Goal: Task Accomplishment & Management: Manage account settings

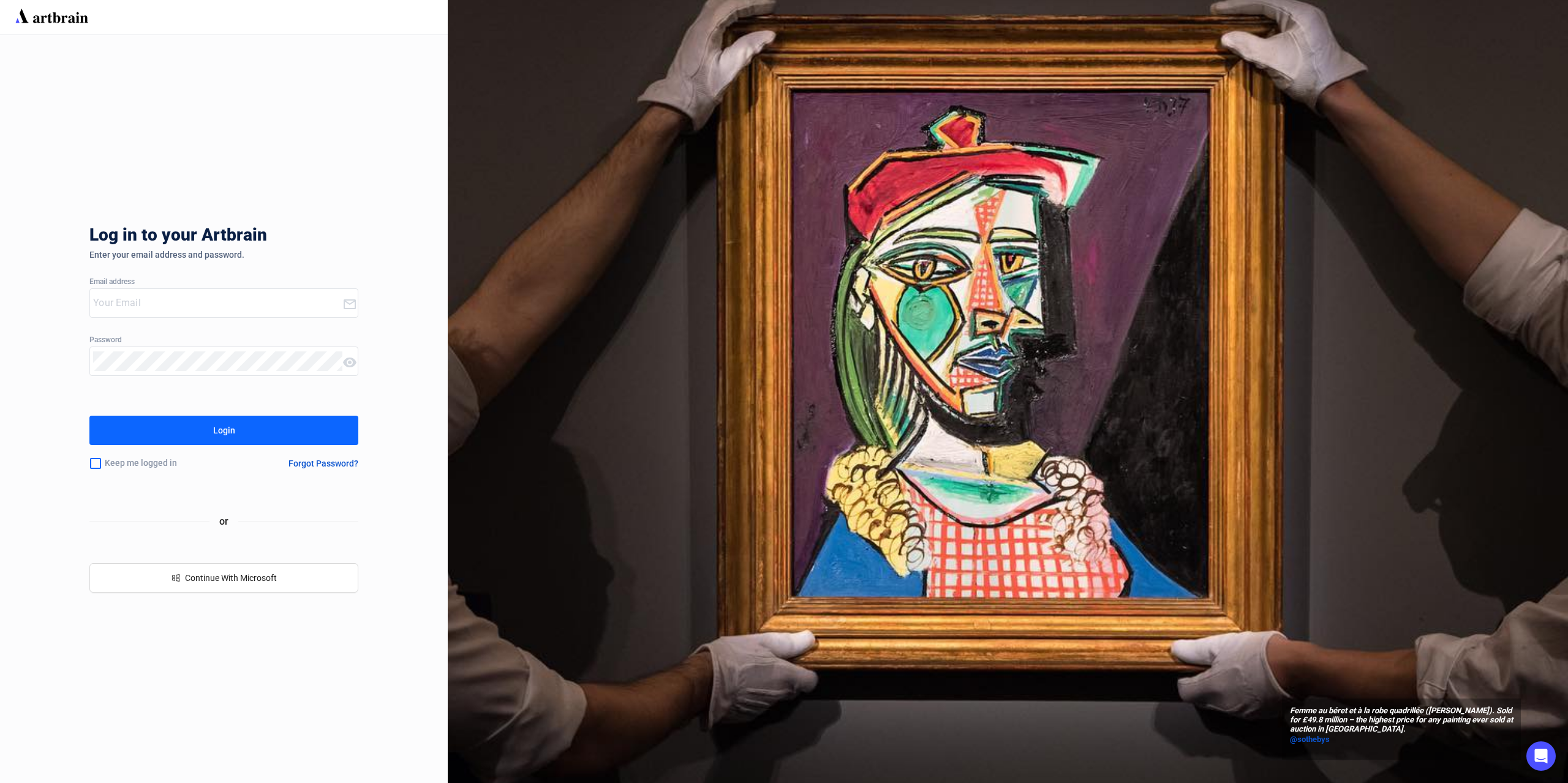
type input "[PERSON_NAME][EMAIL_ADDRESS][DOMAIN_NAME]"
click at [259, 425] on button "Login" at bounding box center [224, 430] width 269 height 30
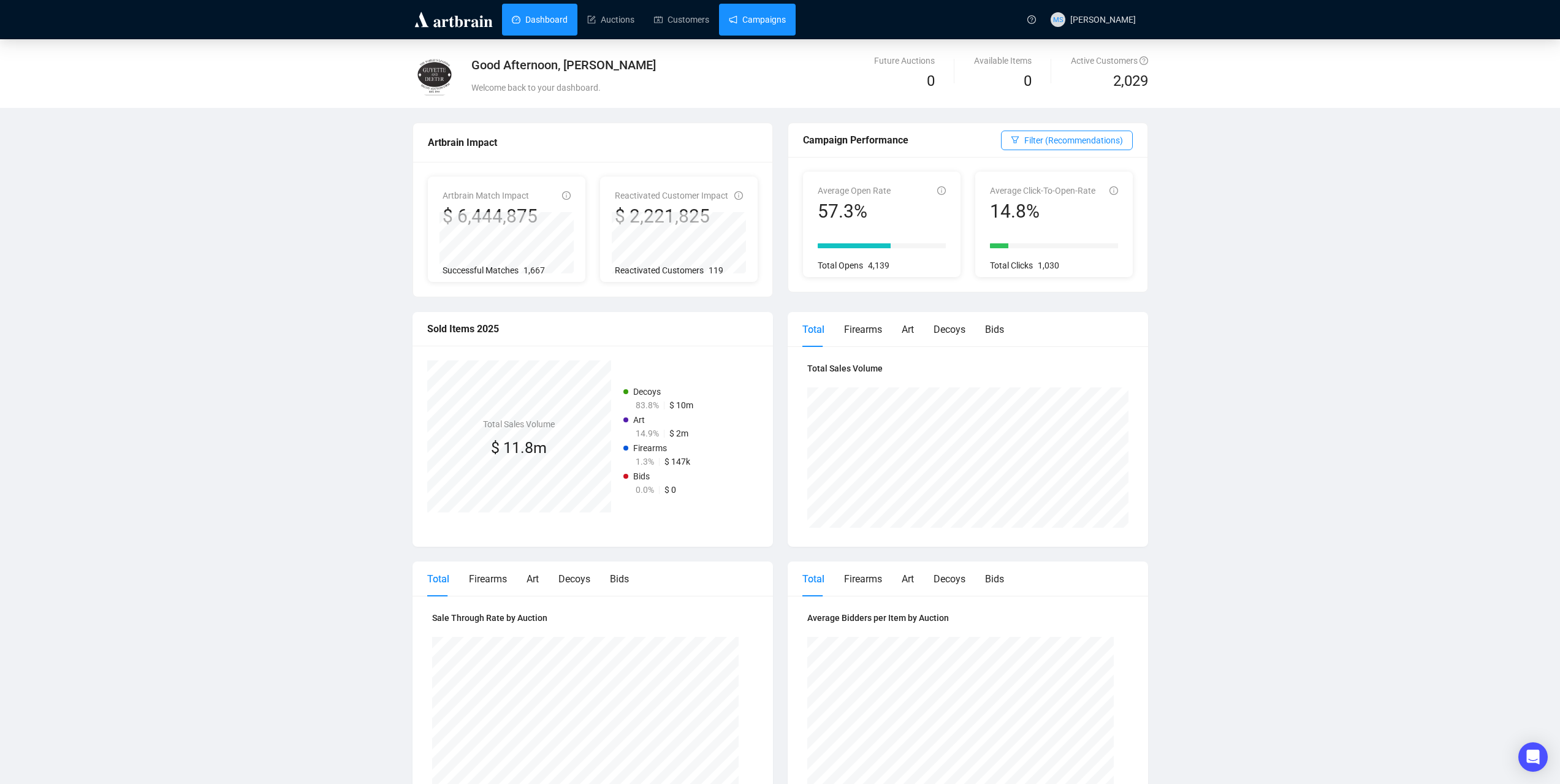
click at [760, 26] on link "Campaigns" at bounding box center [757, 20] width 57 height 32
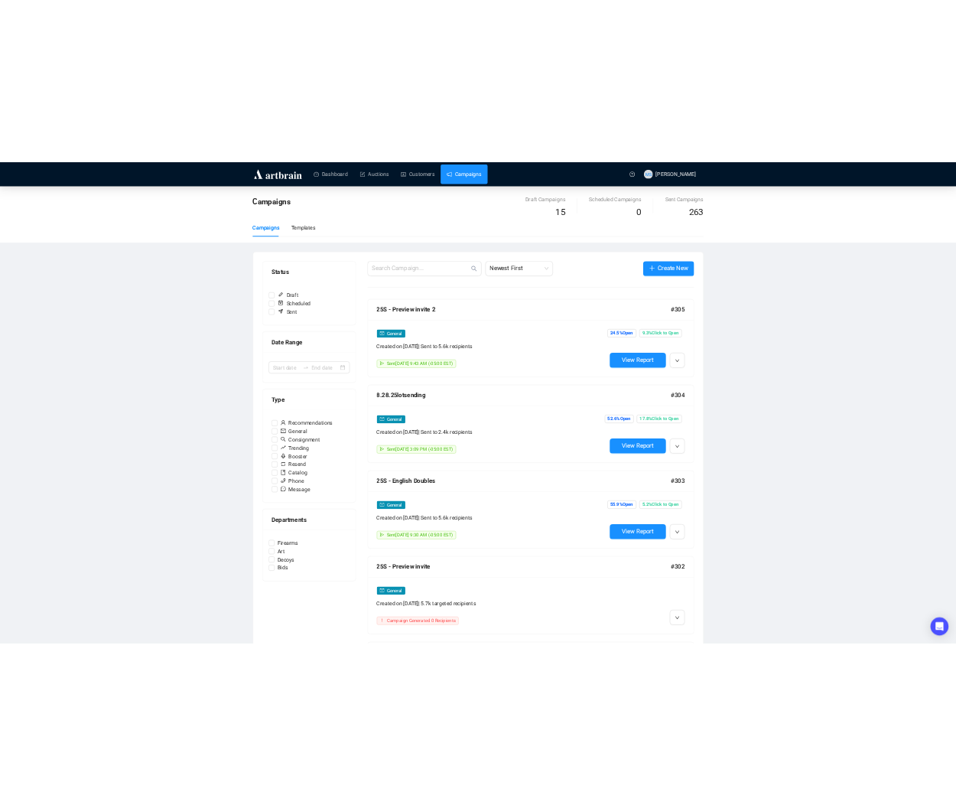
scroll to position [102, 0]
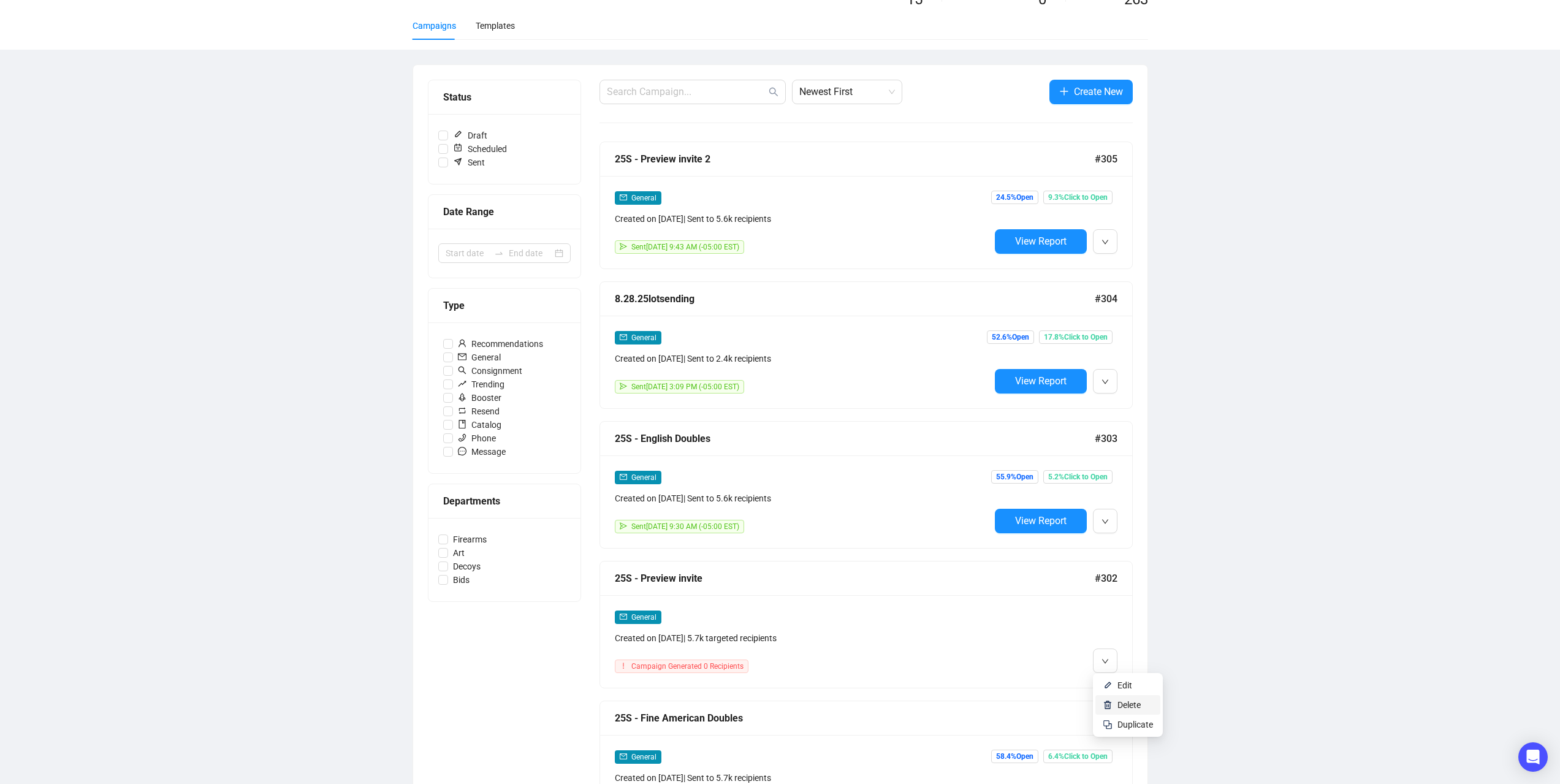
click at [1117, 705] on li "Delete" at bounding box center [1128, 705] width 65 height 19
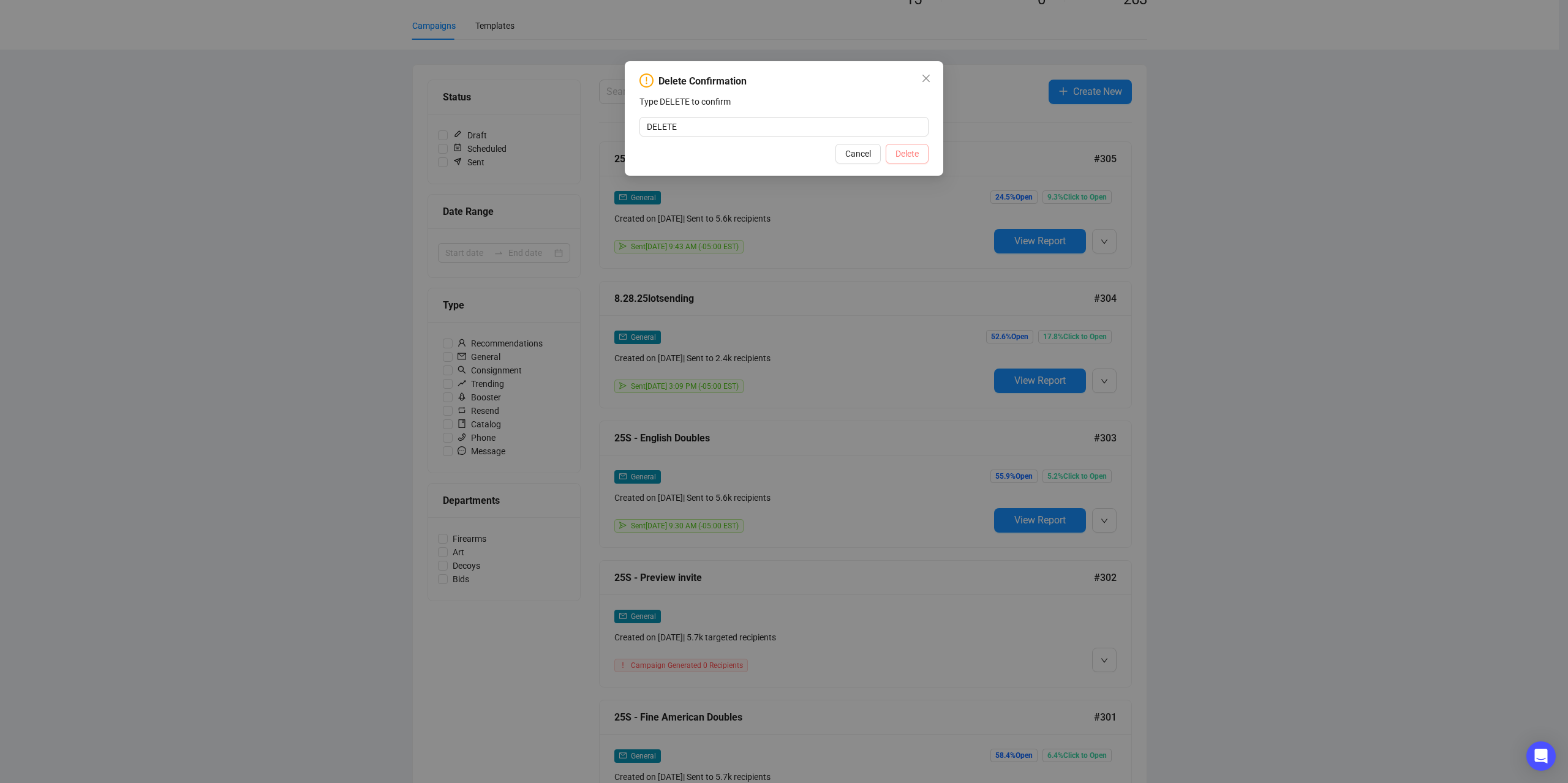
type input "DELETE"
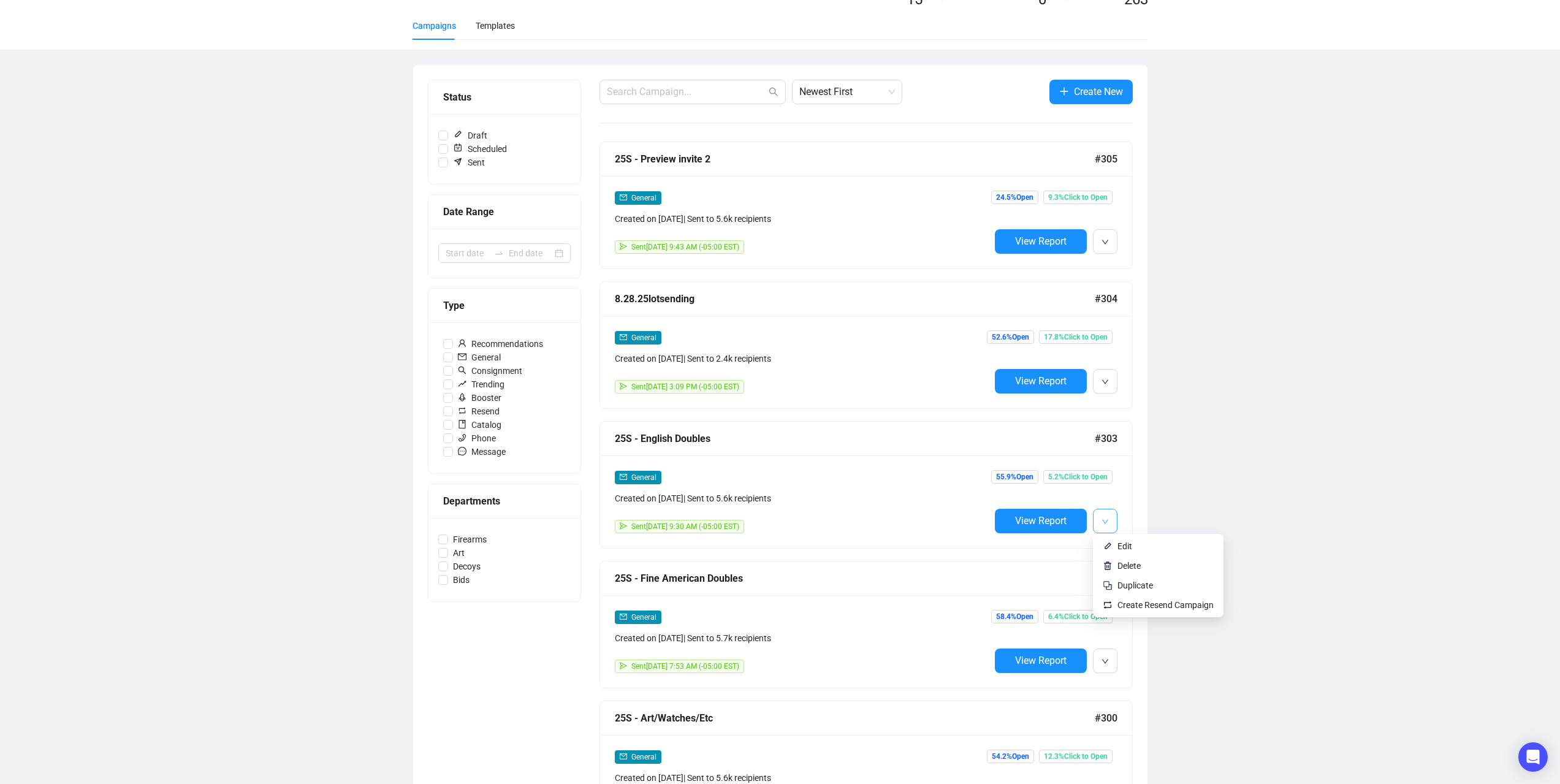
click at [1107, 523] on icon "down" at bounding box center [1105, 521] width 7 height 7
click at [1221, 463] on div "Campaigns Draft Campaigns 15 Scheduled Campaigns 0 Sent Campaigns 263 Campaigns…" at bounding box center [780, 702] width 1560 height 1489
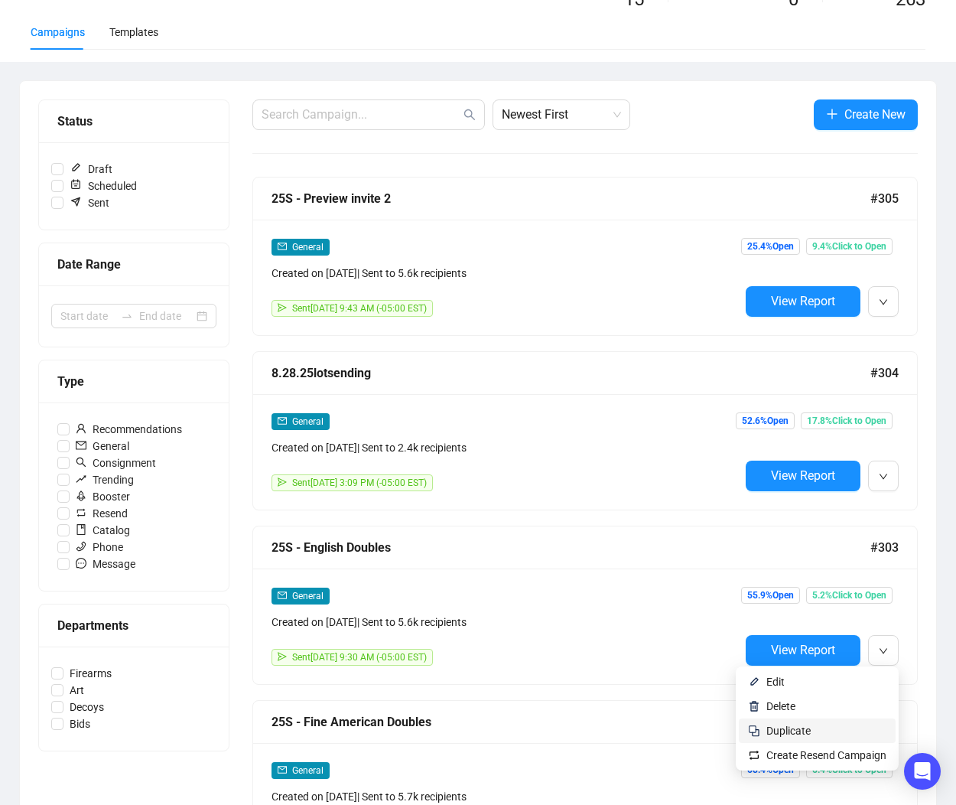
click at [827, 733] on span "Duplicate" at bounding box center [826, 730] width 120 height 17
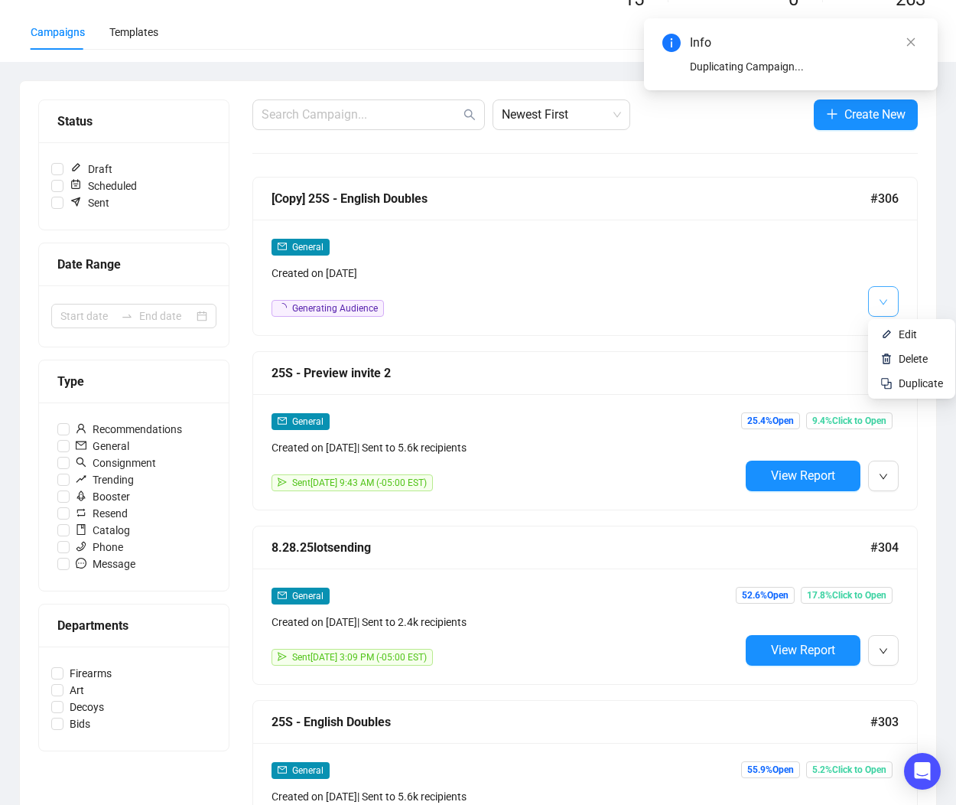
click at [892, 301] on button "button" at bounding box center [883, 301] width 31 height 31
click at [899, 336] on span "Edit" at bounding box center [908, 334] width 18 height 12
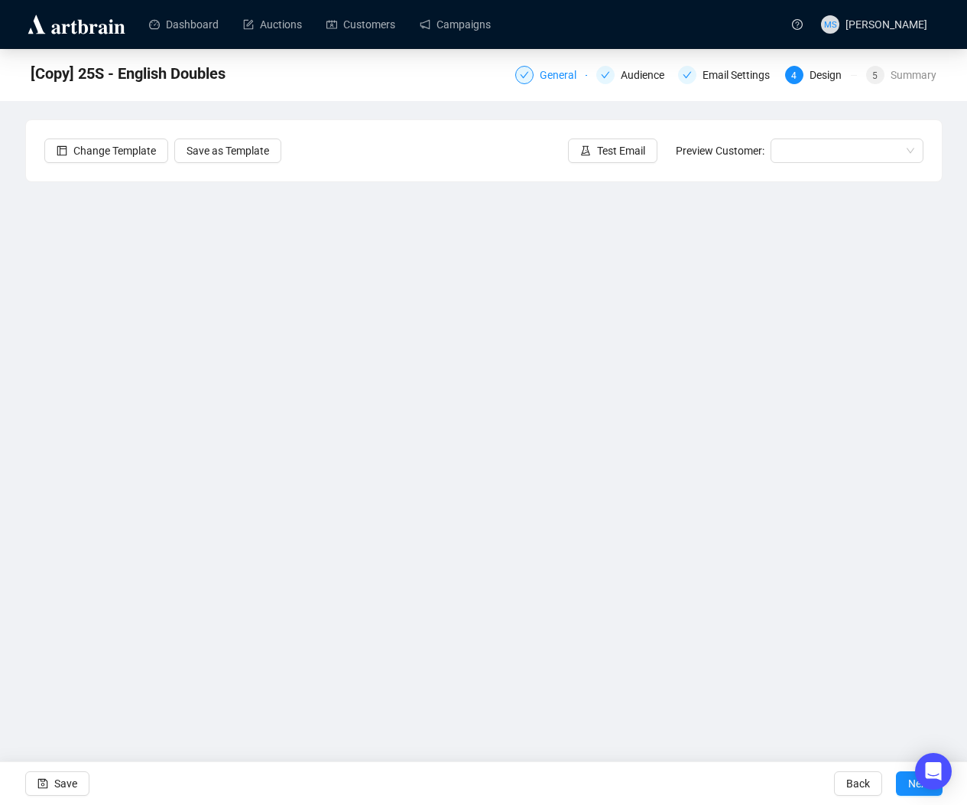
click at [561, 77] on div "General" at bounding box center [563, 75] width 46 height 18
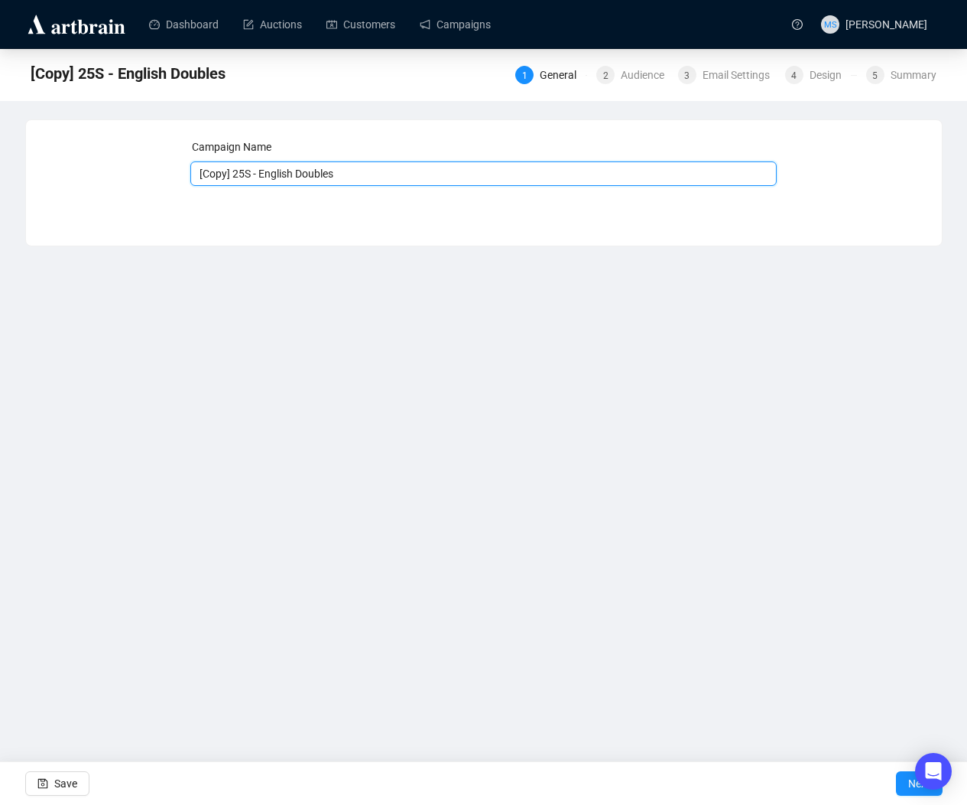
drag, startPoint x: 235, startPoint y: 172, endPoint x: 136, endPoint y: 169, distance: 98.7
click at [136, 169] on div "Campaign Name [Copy] 25S - English Doubles Save Next" at bounding box center [483, 171] width 879 height 66
click at [229, 171] on input "25S - English Doubles" at bounding box center [483, 173] width 587 height 24
type input "25S - European Doubles"
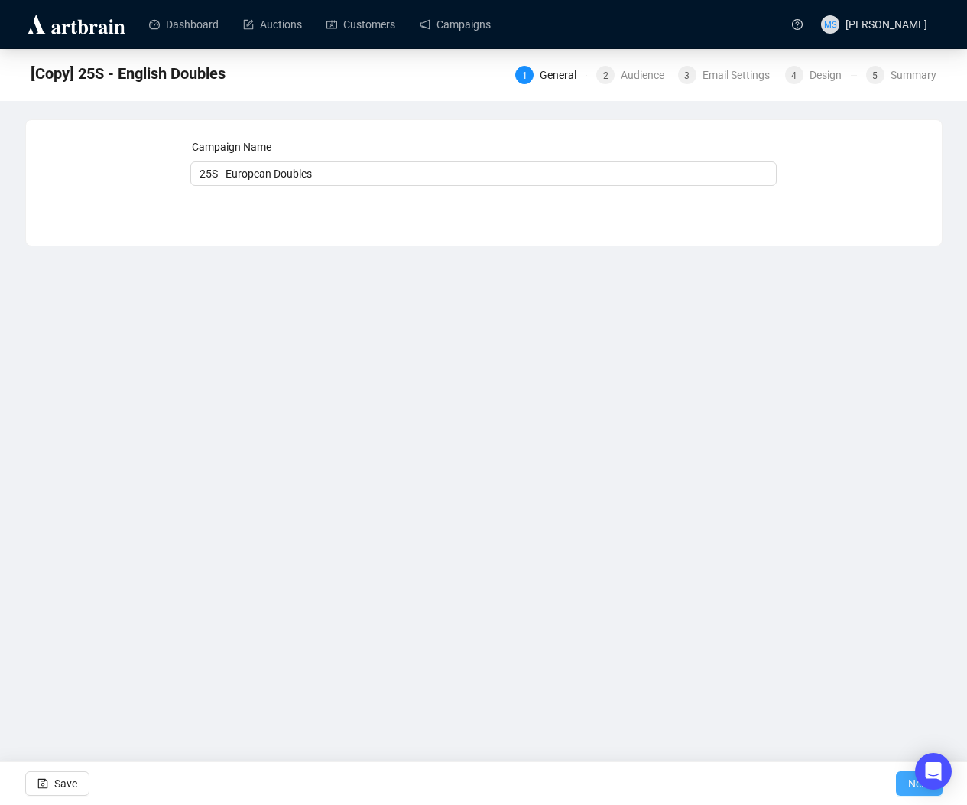
click at [897, 792] on button "Next" at bounding box center [919, 783] width 47 height 24
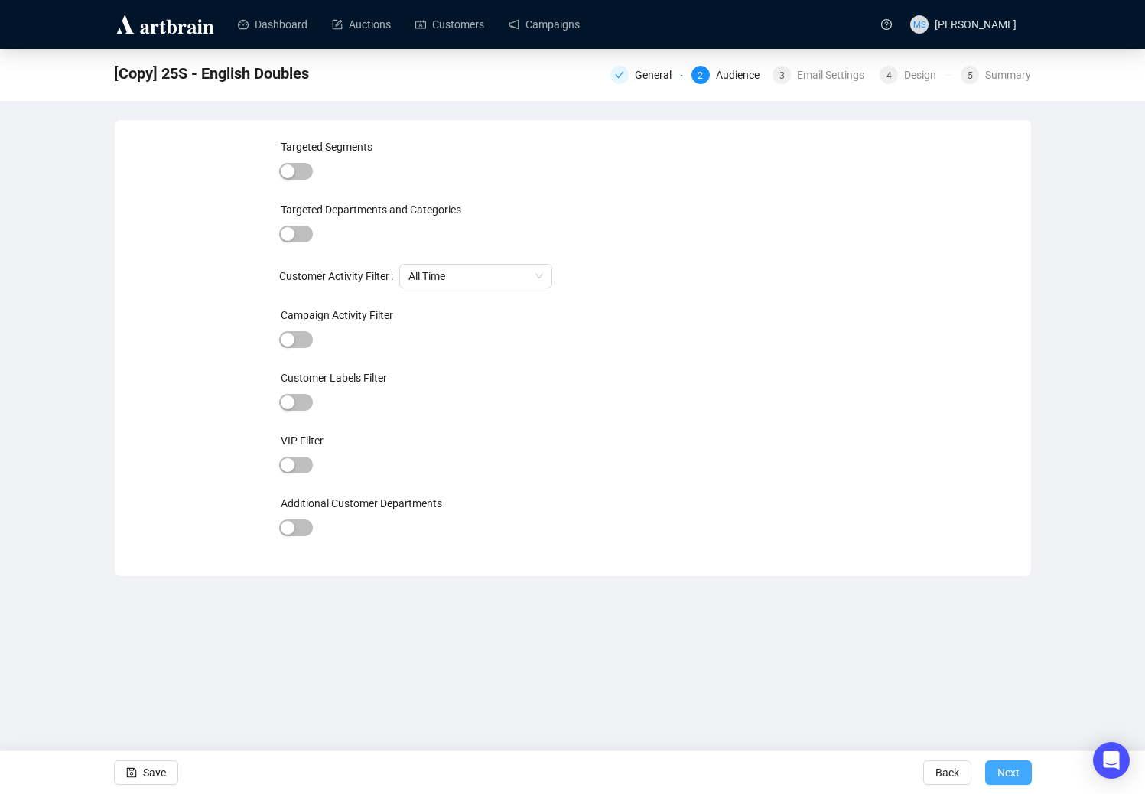
click at [1005, 768] on span "Next" at bounding box center [1008, 772] width 22 height 43
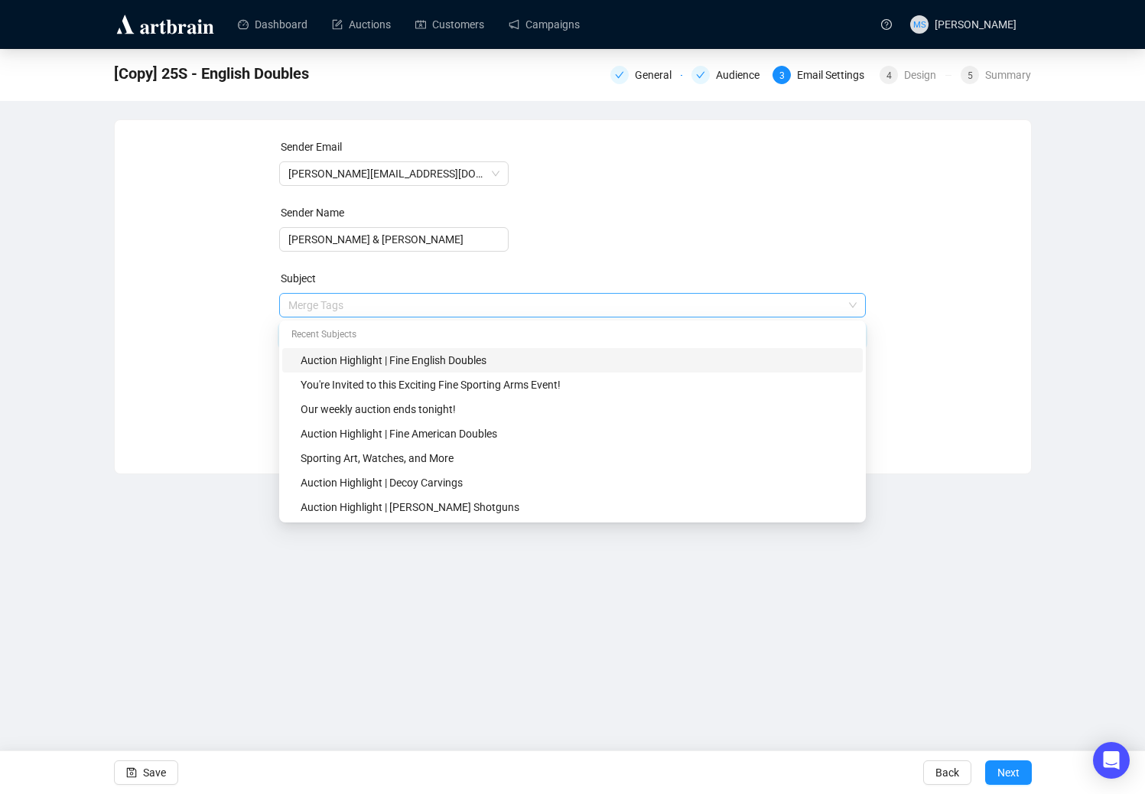
drag, startPoint x: 403, startPoint y: 307, endPoint x: 416, endPoint y: 307, distance: 13.0
click at [416, 307] on span "Merge Tags Auction Highlight | Fine English Doubles" at bounding box center [572, 320] width 587 height 43
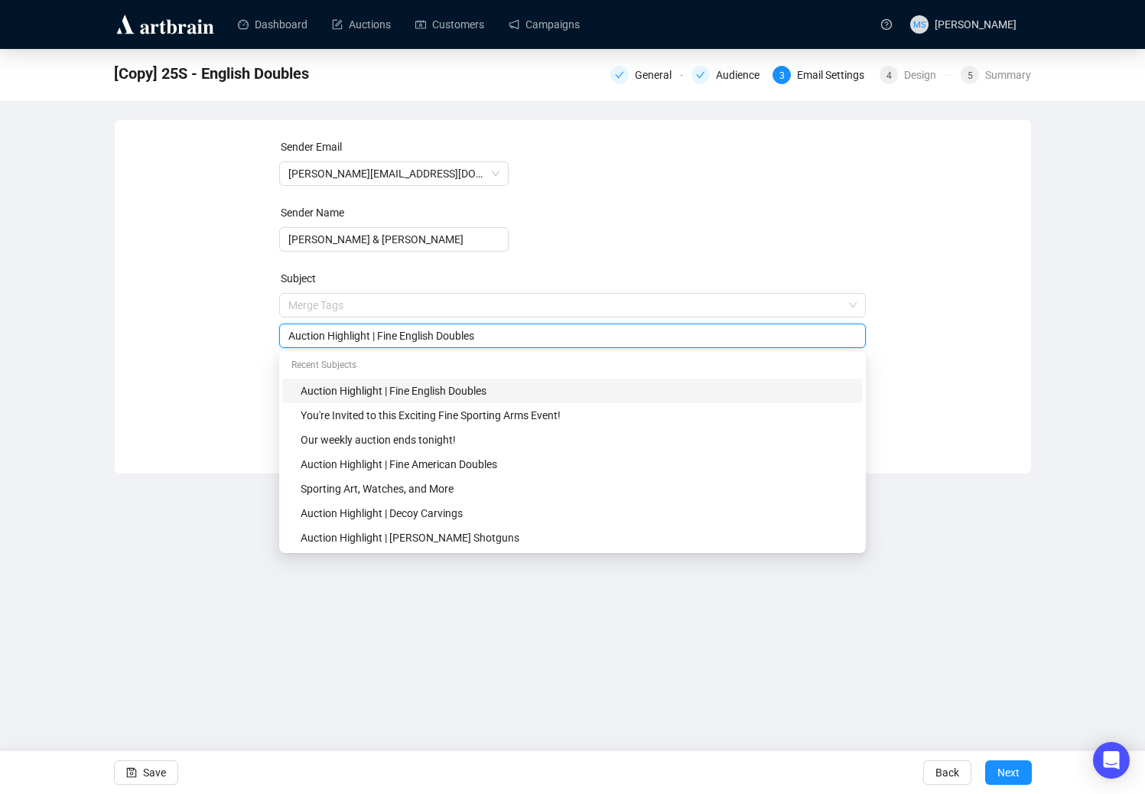
click at [433, 333] on input "Auction Highlight | Fine English Doubles" at bounding box center [572, 335] width 568 height 17
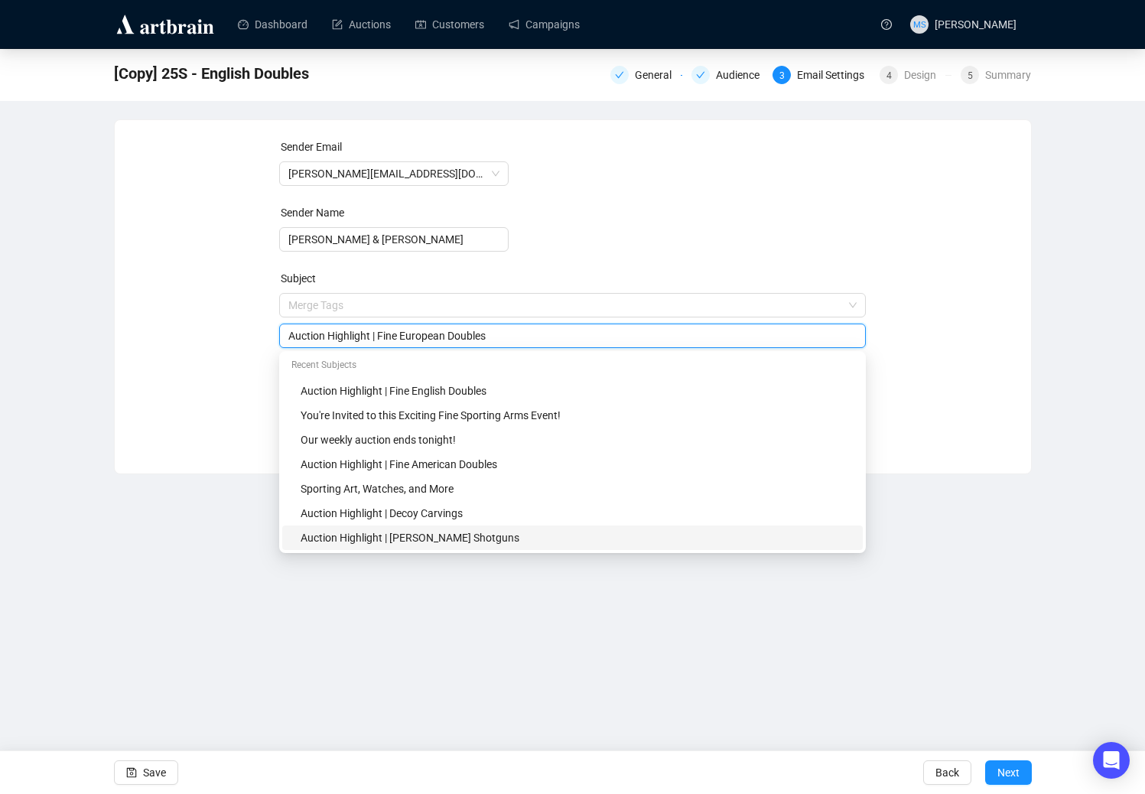
type input "Auction Highlight | Fine European Doubles"
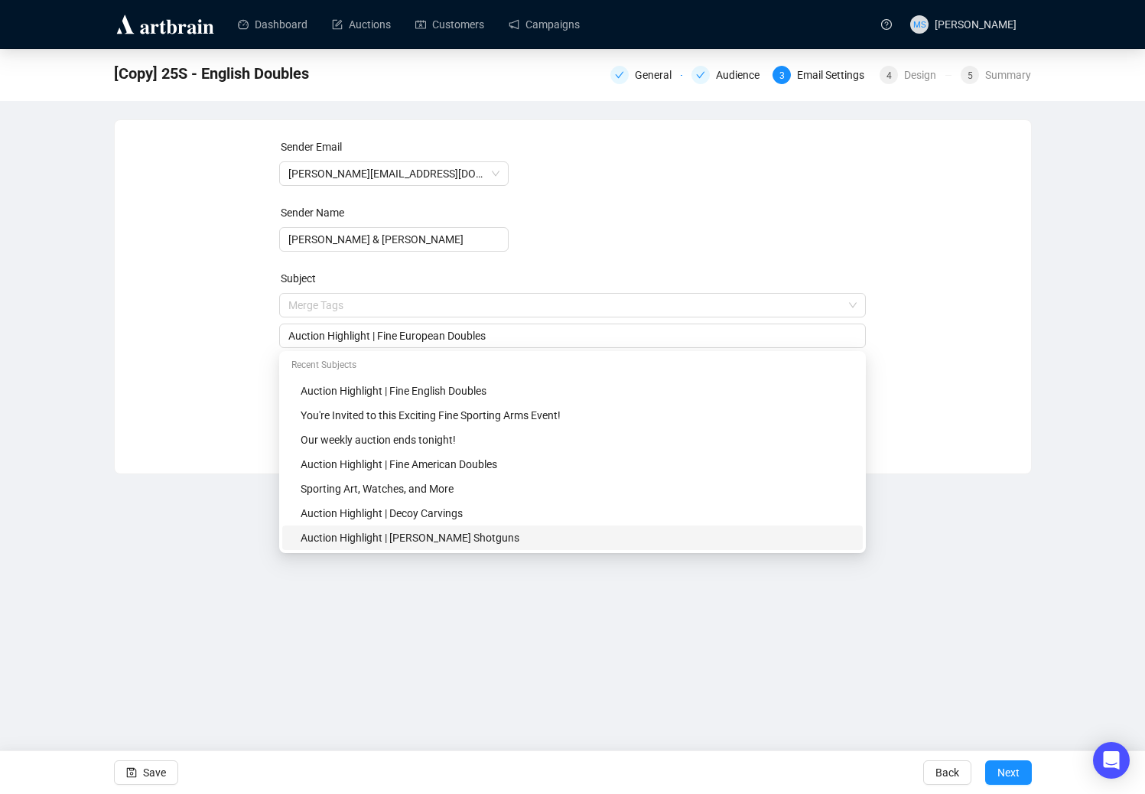
click at [651, 630] on div "Dashboard Auctions Customers Campaigns MS [PERSON_NAME] [Copy] 25S - English Do…" at bounding box center [572, 397] width 1145 height 794
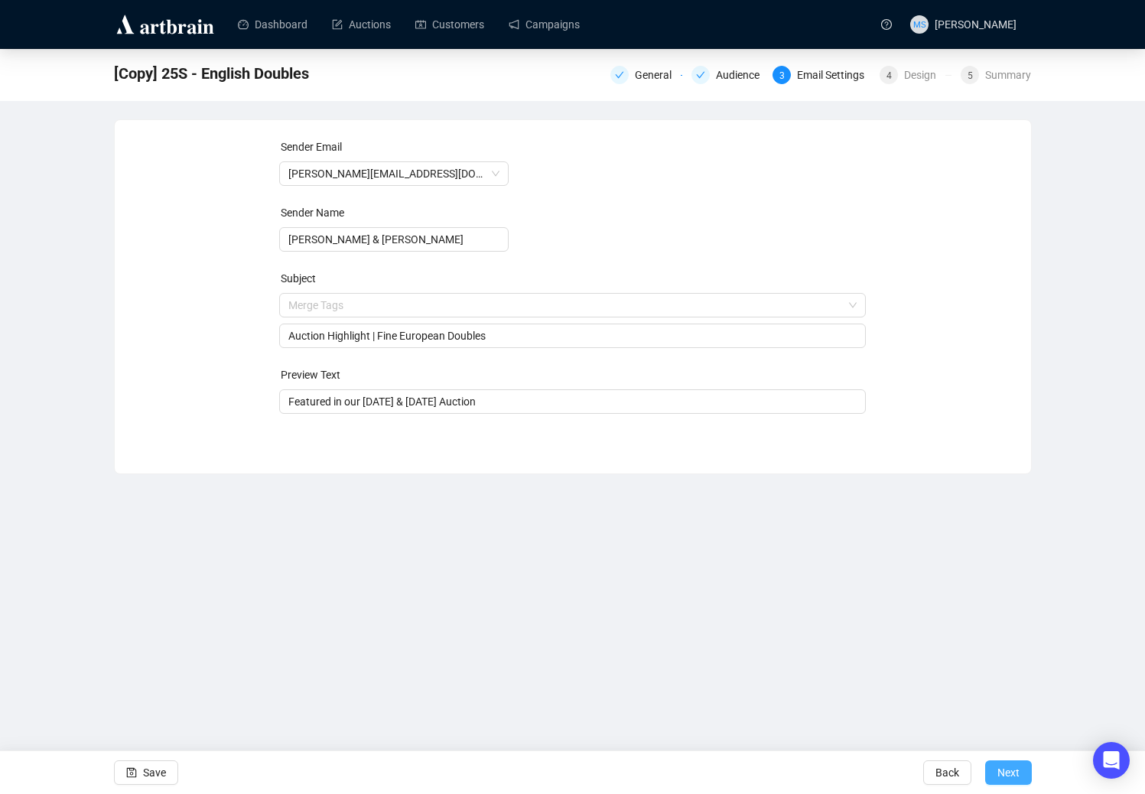
click at [1008, 776] on span "Next" at bounding box center [1008, 772] width 22 height 43
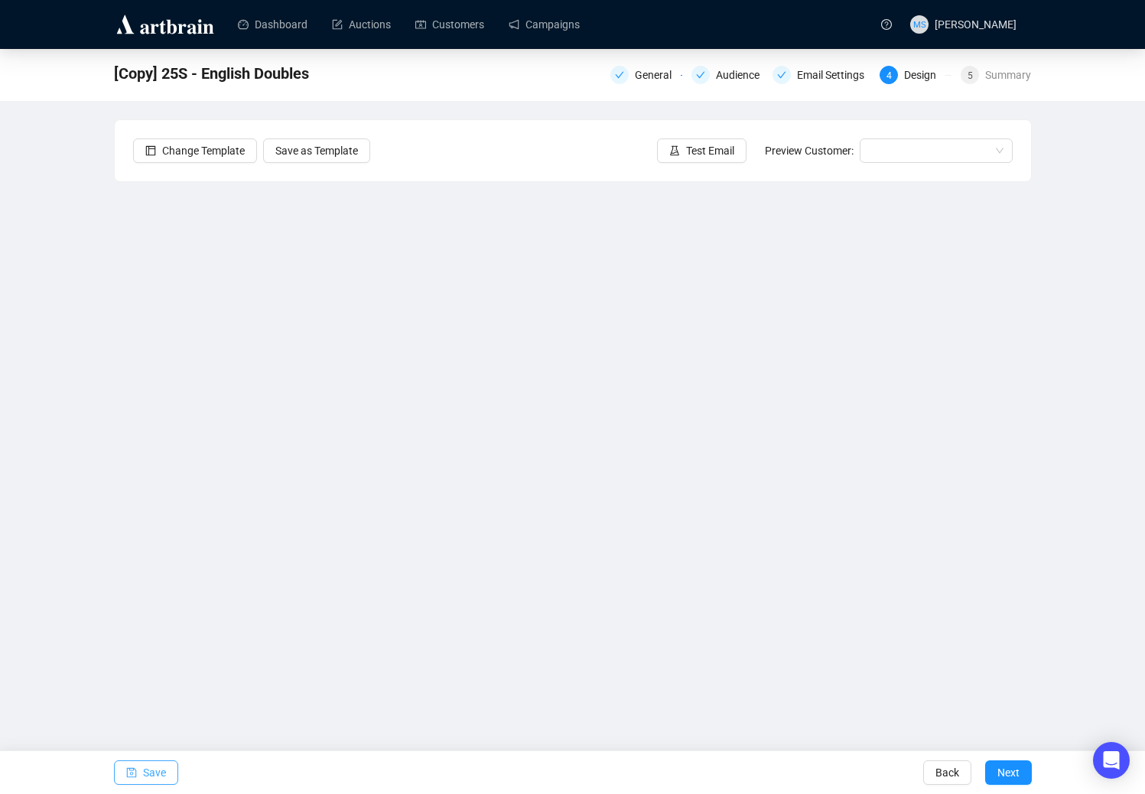
click at [172, 766] on button "Save" at bounding box center [146, 772] width 64 height 24
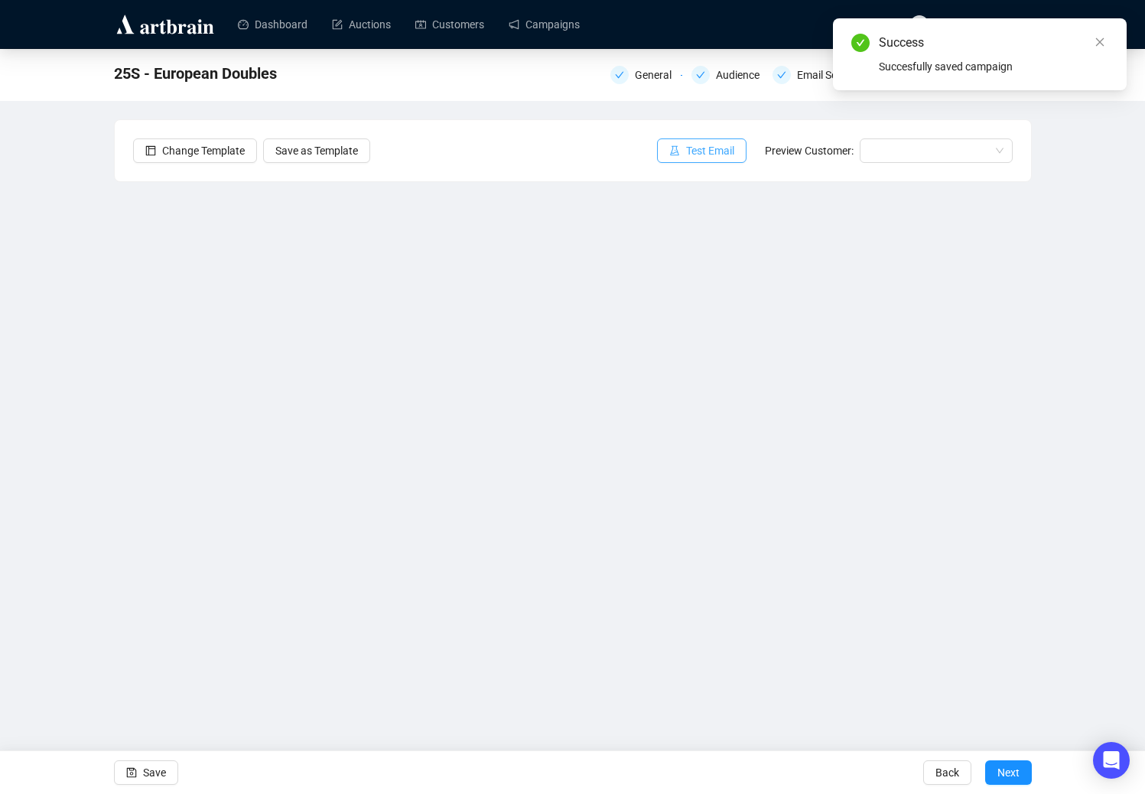
click at [717, 153] on span "Test Email" at bounding box center [710, 150] width 48 height 17
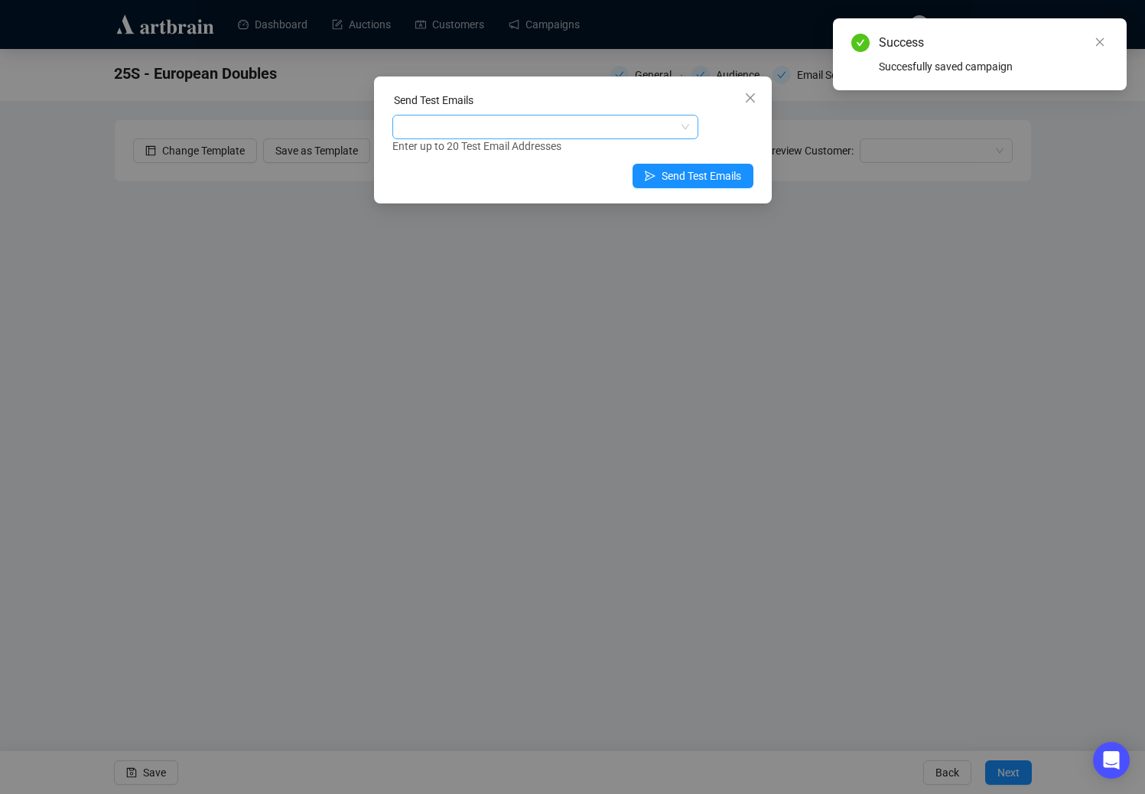
click at [574, 133] on div at bounding box center [537, 126] width 284 height 21
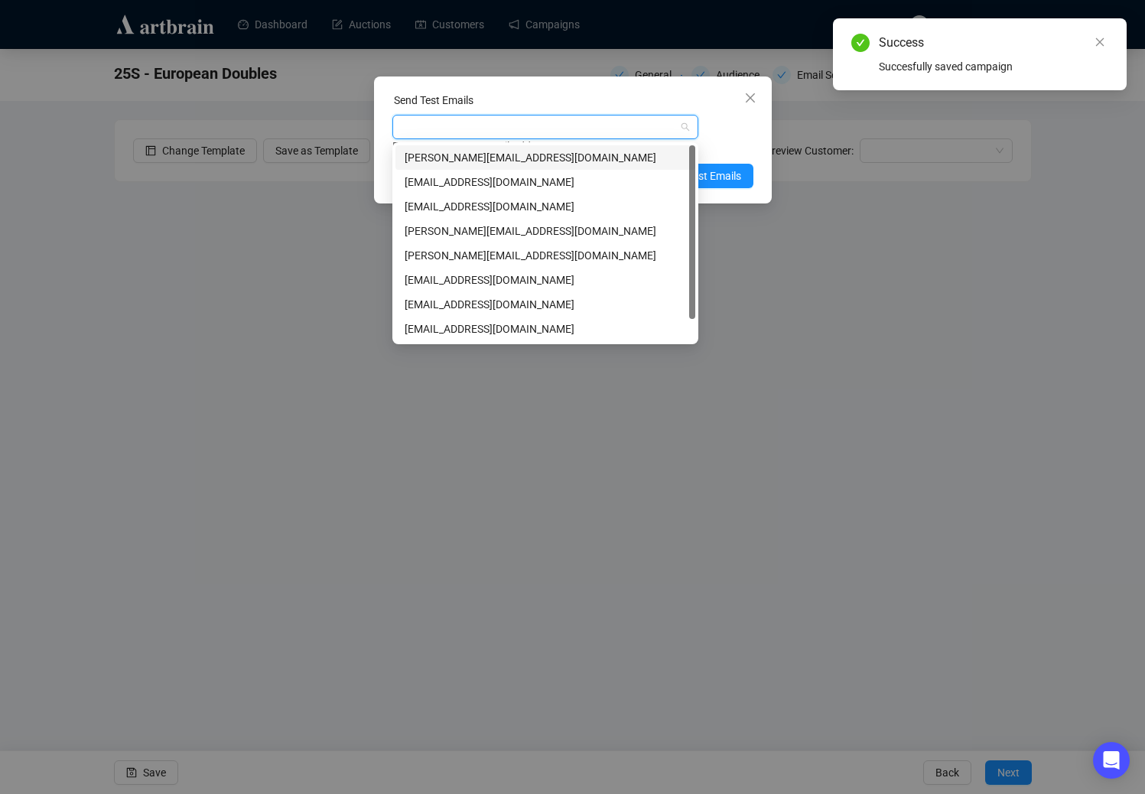
click at [551, 154] on div "[PERSON_NAME][EMAIL_ADDRESS][DOMAIN_NAME]" at bounding box center [545, 157] width 281 height 17
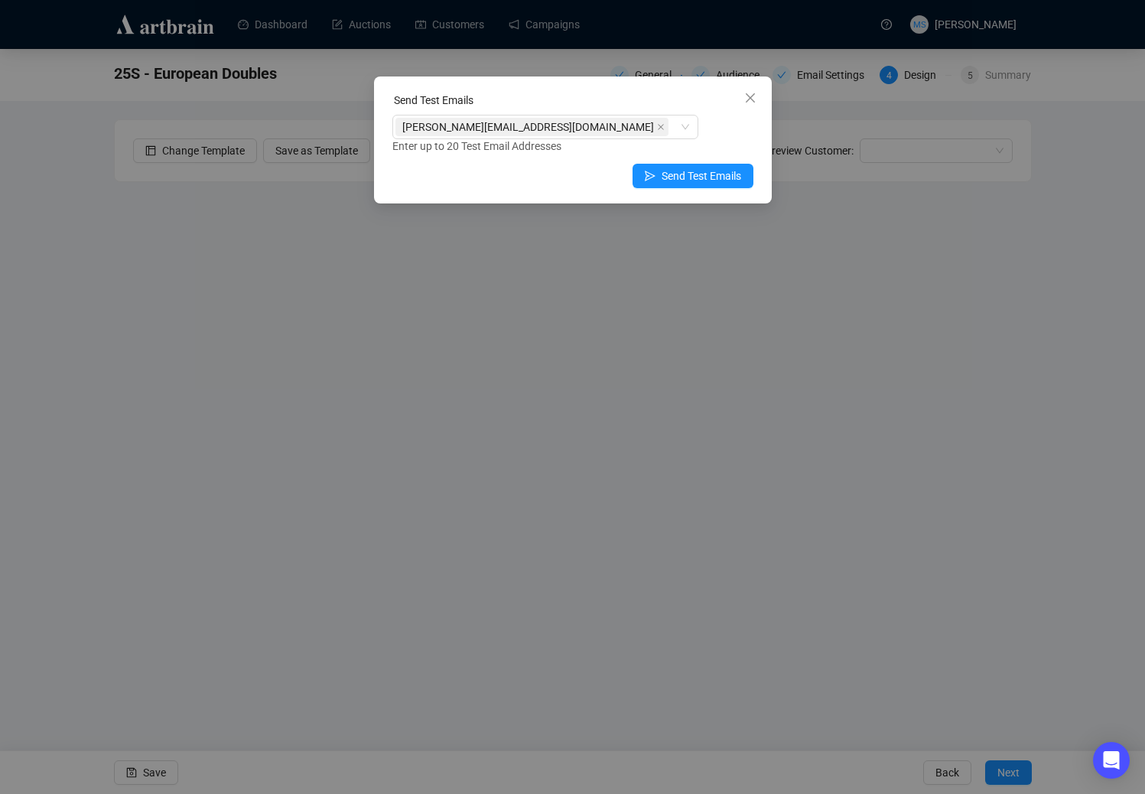
click at [125, 509] on div "Send Test Emails [PERSON_NAME][EMAIL_ADDRESS][DOMAIN_NAME] Enter up to 20 Test …" at bounding box center [572, 397] width 1145 height 794
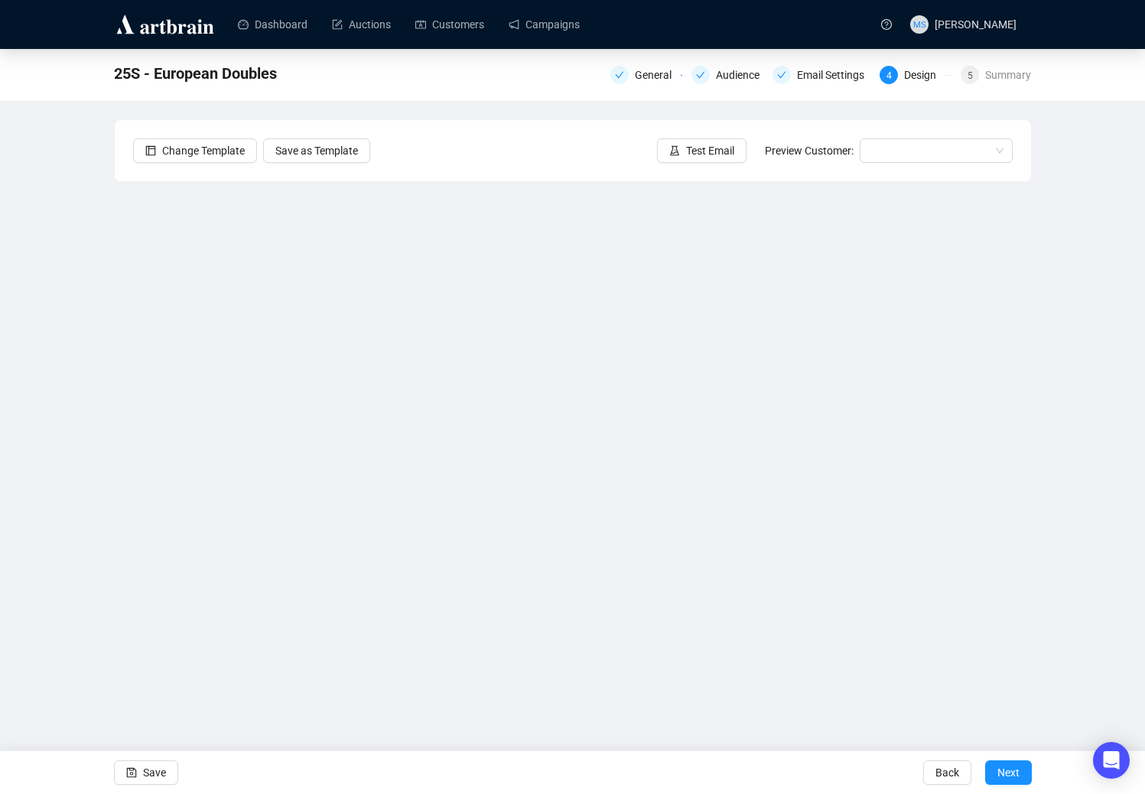
click at [706, 711] on div "Dashboard Auctions Customers Campaigns MS [PERSON_NAME] 25S - European Doubles …" at bounding box center [572, 397] width 1145 height 794
click at [703, 153] on span "Test Email" at bounding box center [710, 150] width 48 height 17
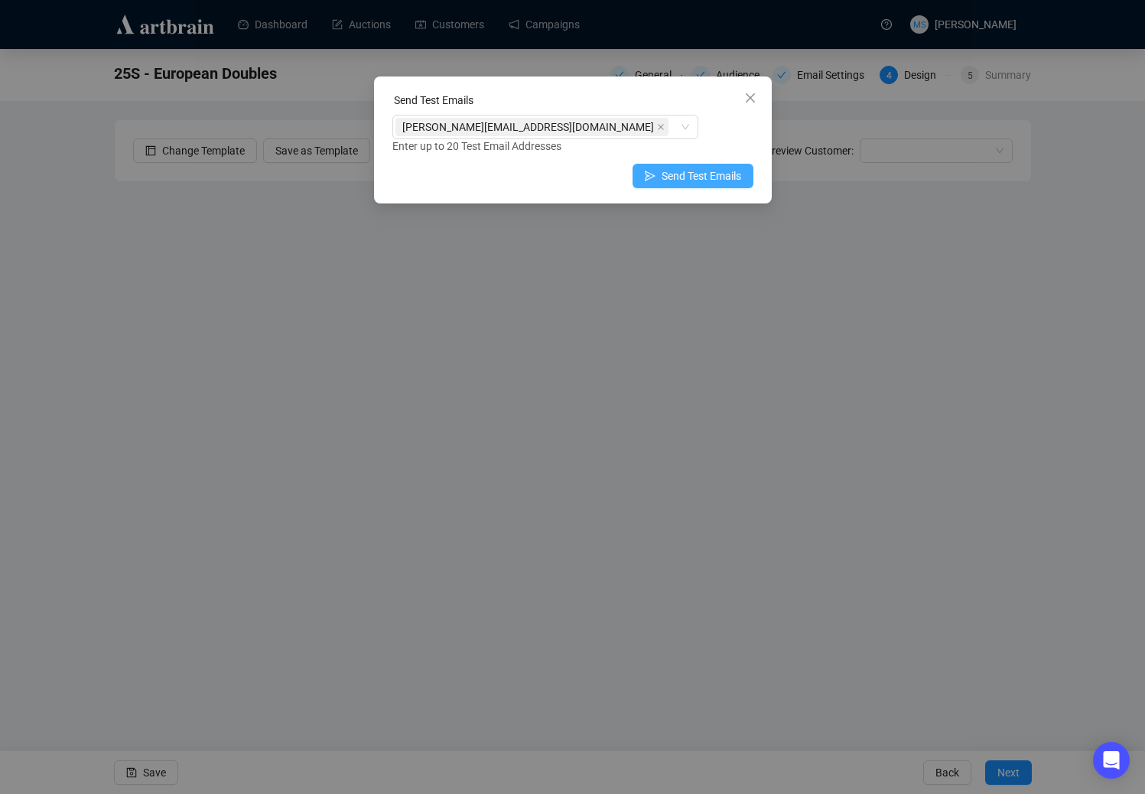
click at [661, 179] on button "Send Test Emails" at bounding box center [692, 176] width 121 height 24
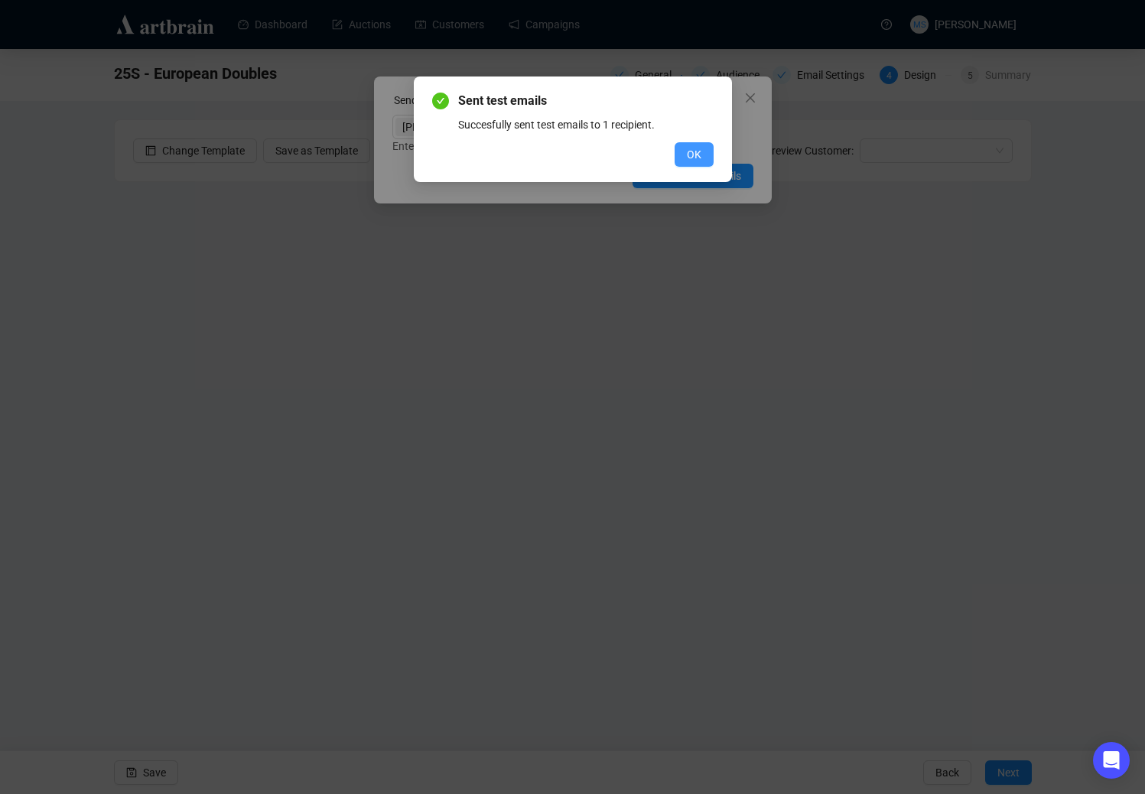
click at [704, 148] on button "OK" at bounding box center [694, 154] width 39 height 24
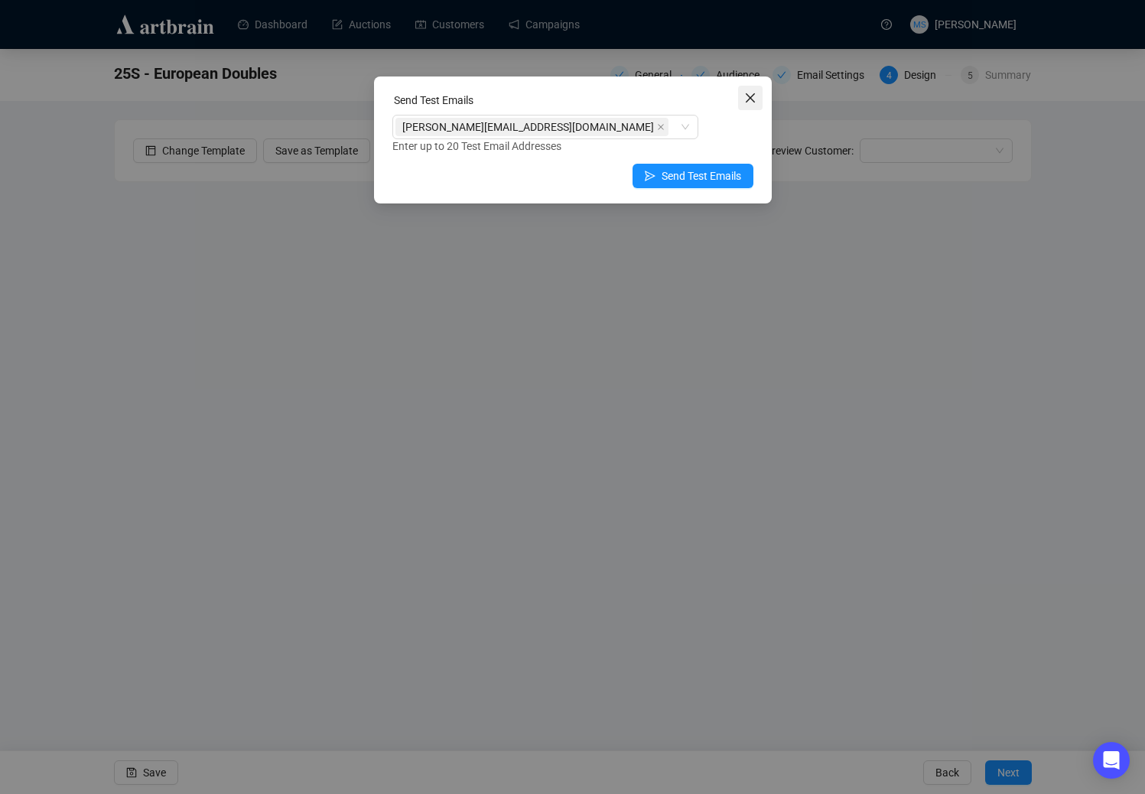
click at [750, 97] on icon "close" at bounding box center [749, 97] width 9 height 9
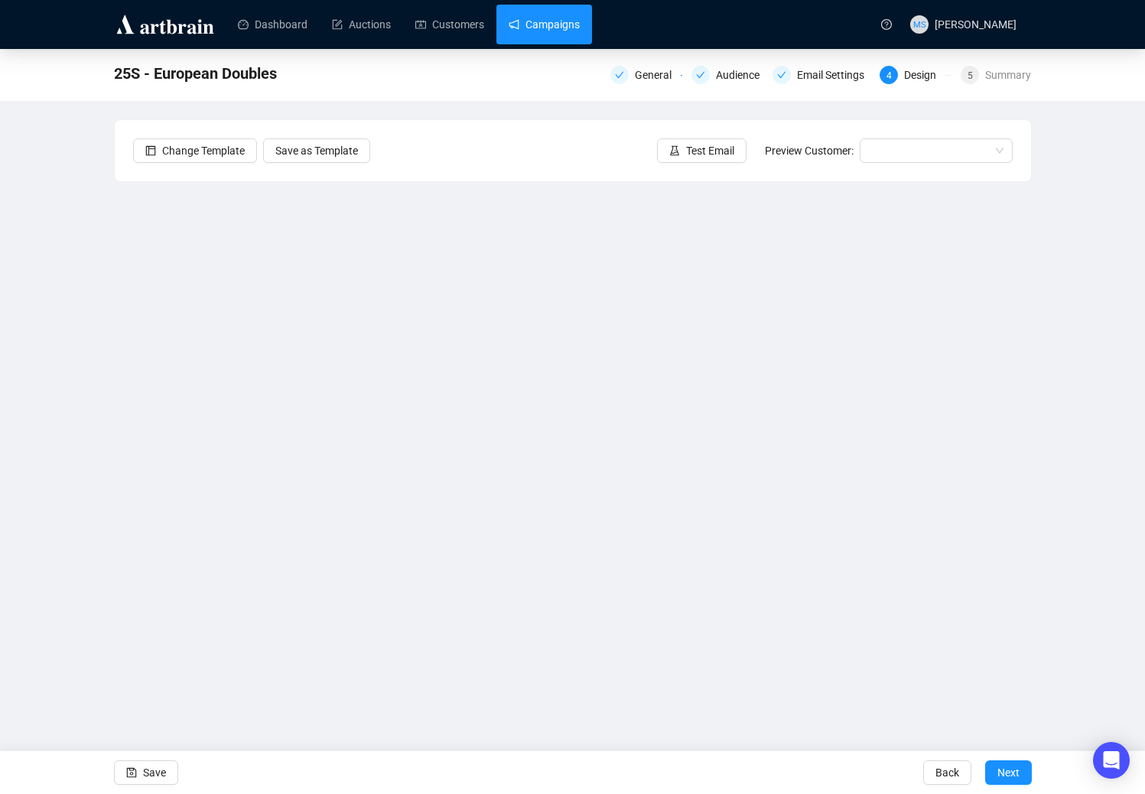
drag, startPoint x: 539, startPoint y: 30, endPoint x: 519, endPoint y: 42, distance: 23.3
click at [539, 29] on link "Campaigns" at bounding box center [544, 25] width 71 height 40
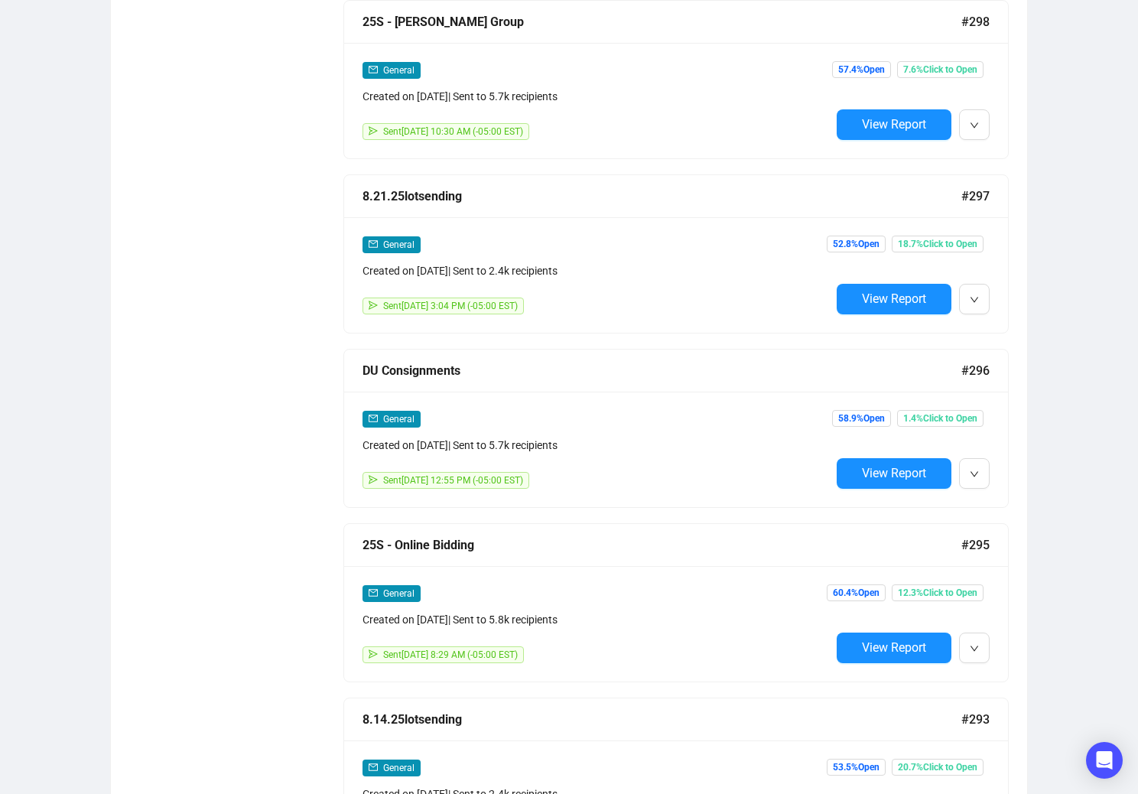
scroll to position [1529, 0]
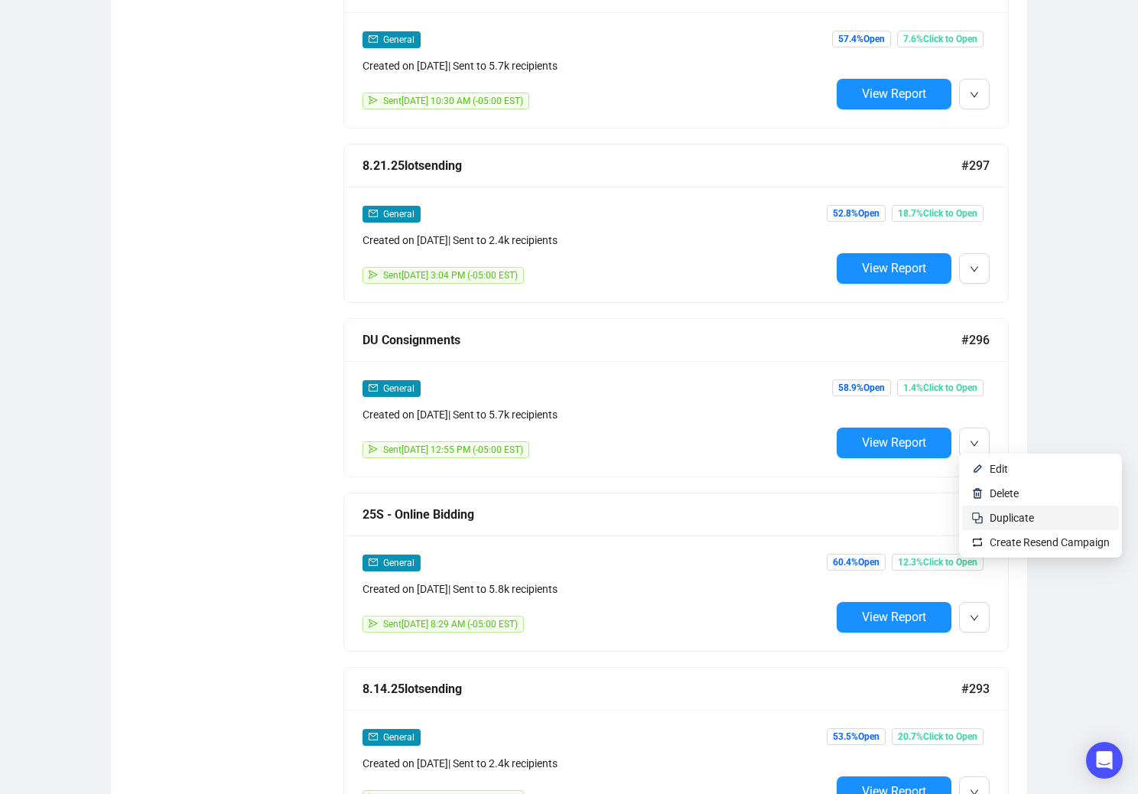
click at [1016, 518] on span "Duplicate" at bounding box center [1012, 518] width 44 height 12
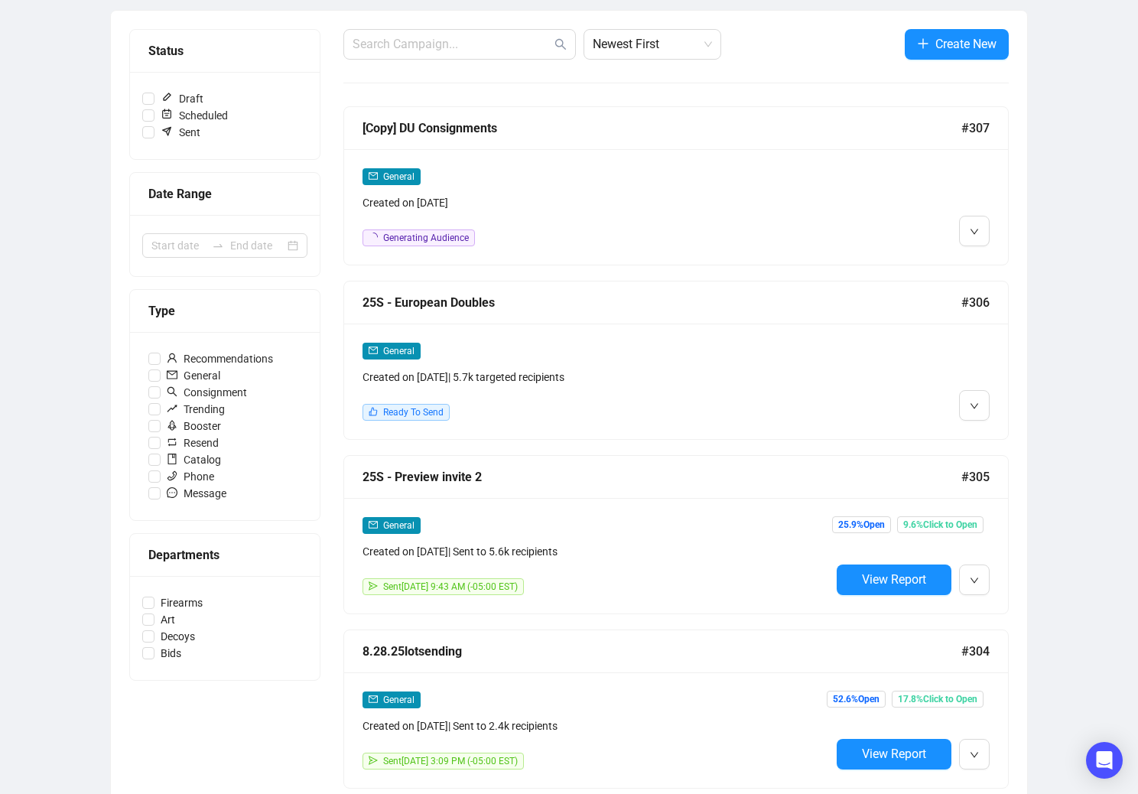
scroll to position [0, 0]
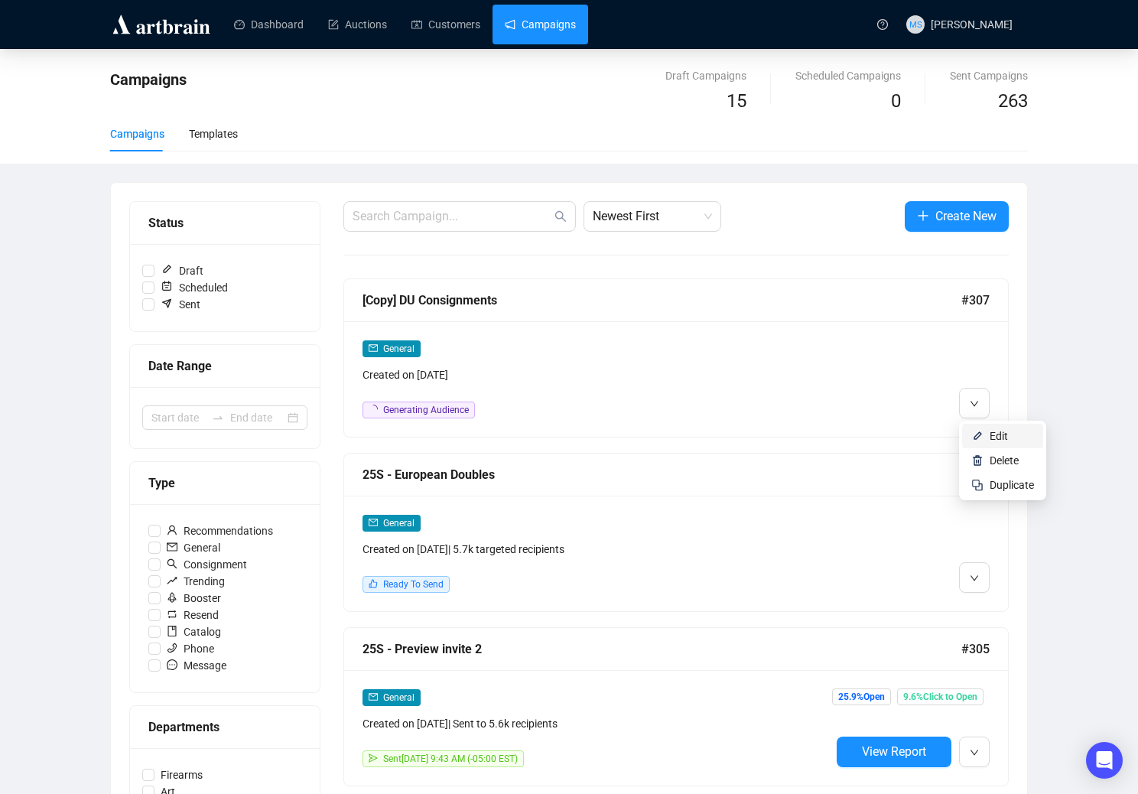
click at [993, 434] on span "Edit" at bounding box center [999, 436] width 18 height 12
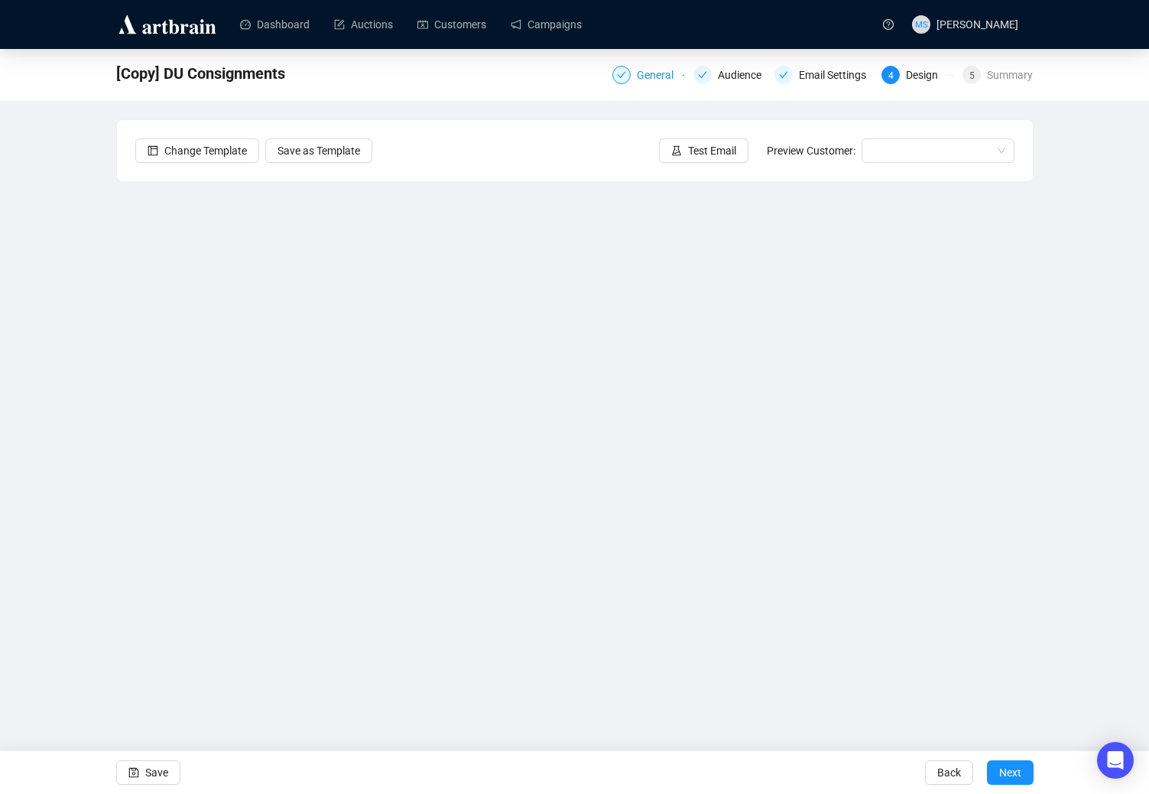
click at [666, 81] on div "General" at bounding box center [660, 75] width 46 height 18
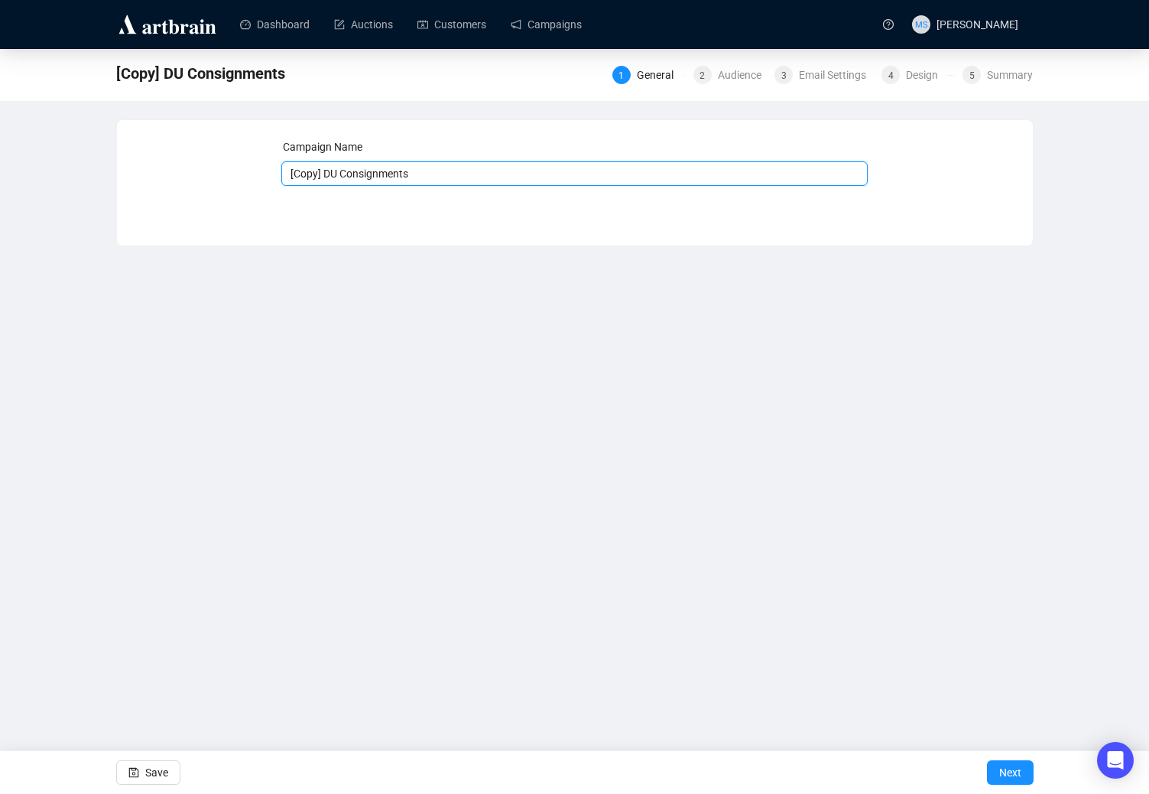
drag, startPoint x: 445, startPoint y: 171, endPoint x: 261, endPoint y: 171, distance: 184.3
click at [261, 171] on div "Campaign Name [Copy] DU Consignments Save Next" at bounding box center [574, 171] width 879 height 66
type input "C"
type input "Canada goose book"
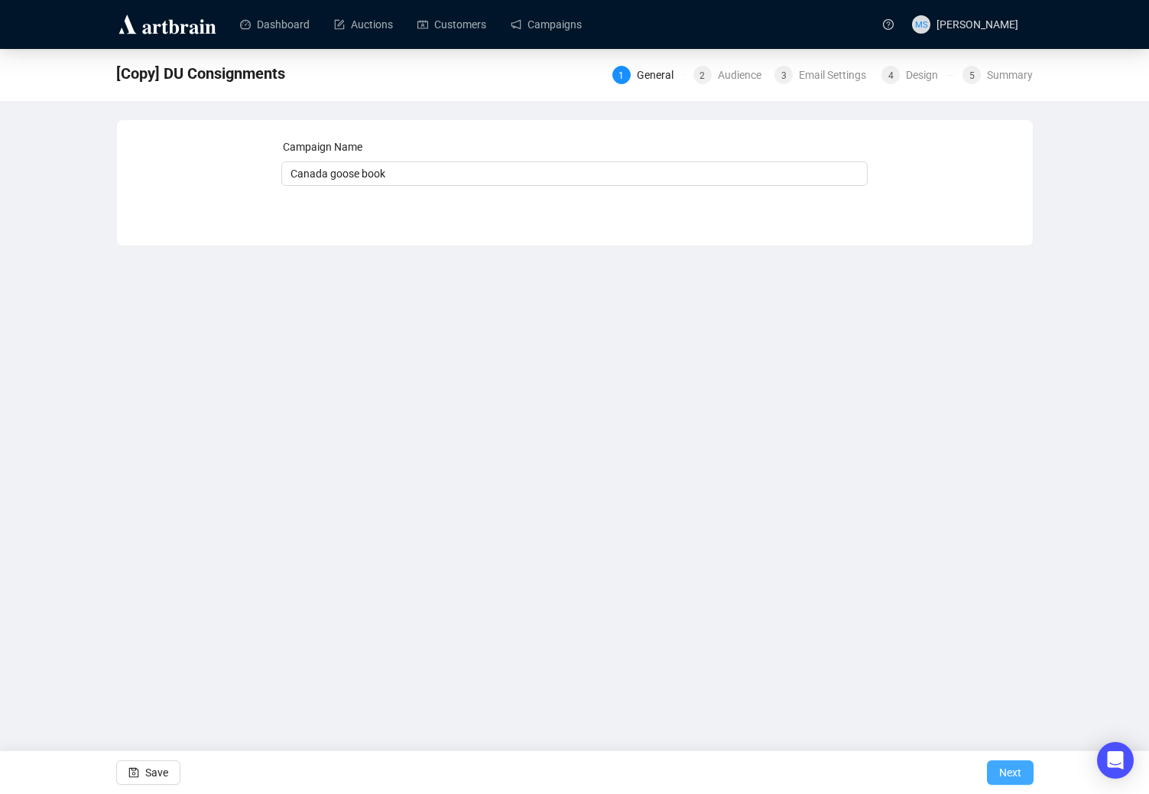
click at [1017, 773] on span "Next" at bounding box center [1011, 772] width 22 height 43
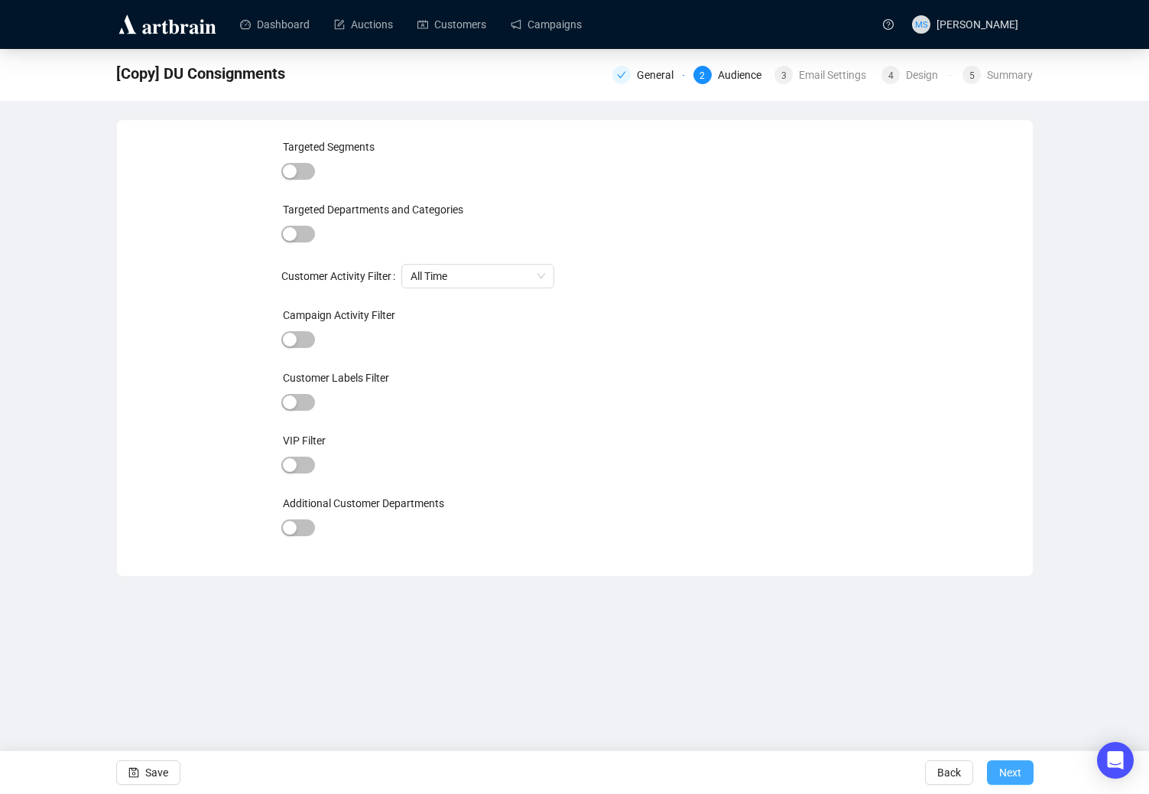
click at [1012, 779] on span "Next" at bounding box center [1011, 772] width 22 height 43
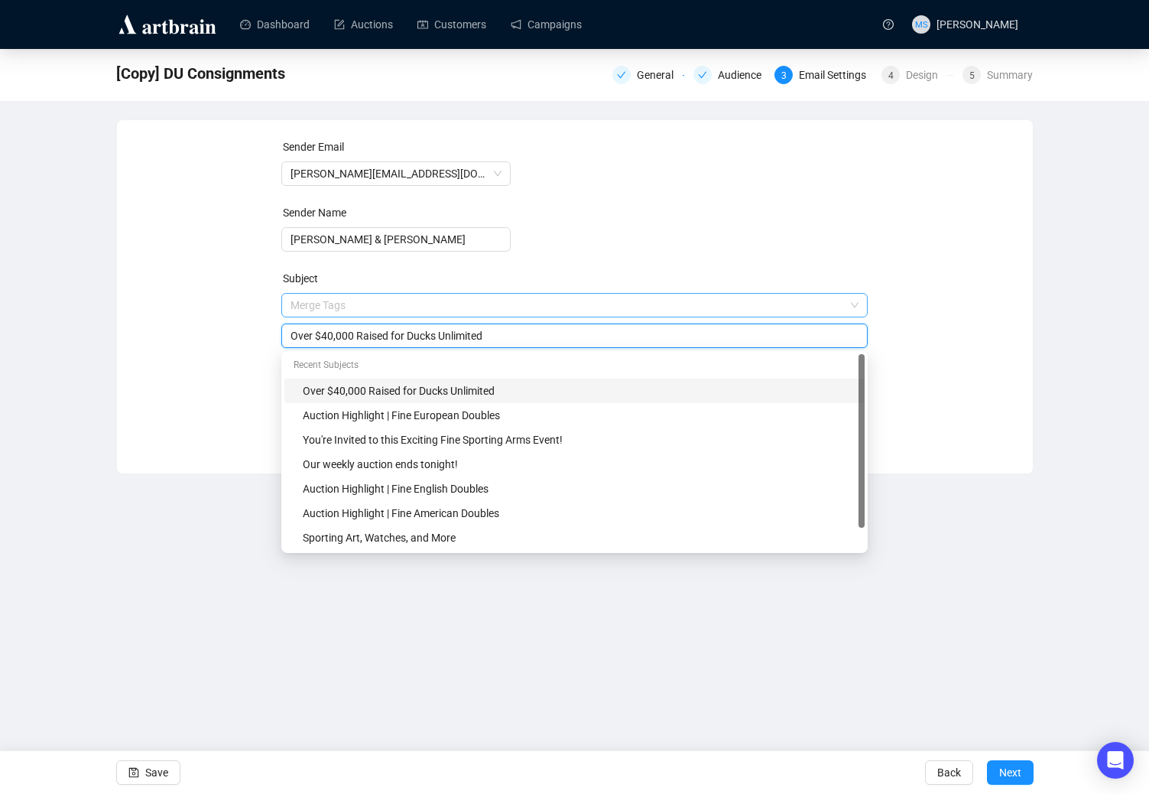
drag, startPoint x: 515, startPoint y: 306, endPoint x: 284, endPoint y: 304, distance: 231.0
click at [284, 304] on span "Merge Tags Over $40,000 Raised for Ducks Unlimited" at bounding box center [574, 320] width 587 height 43
paste input "The Canada Goose: Etched in Time, Carved in Woo"
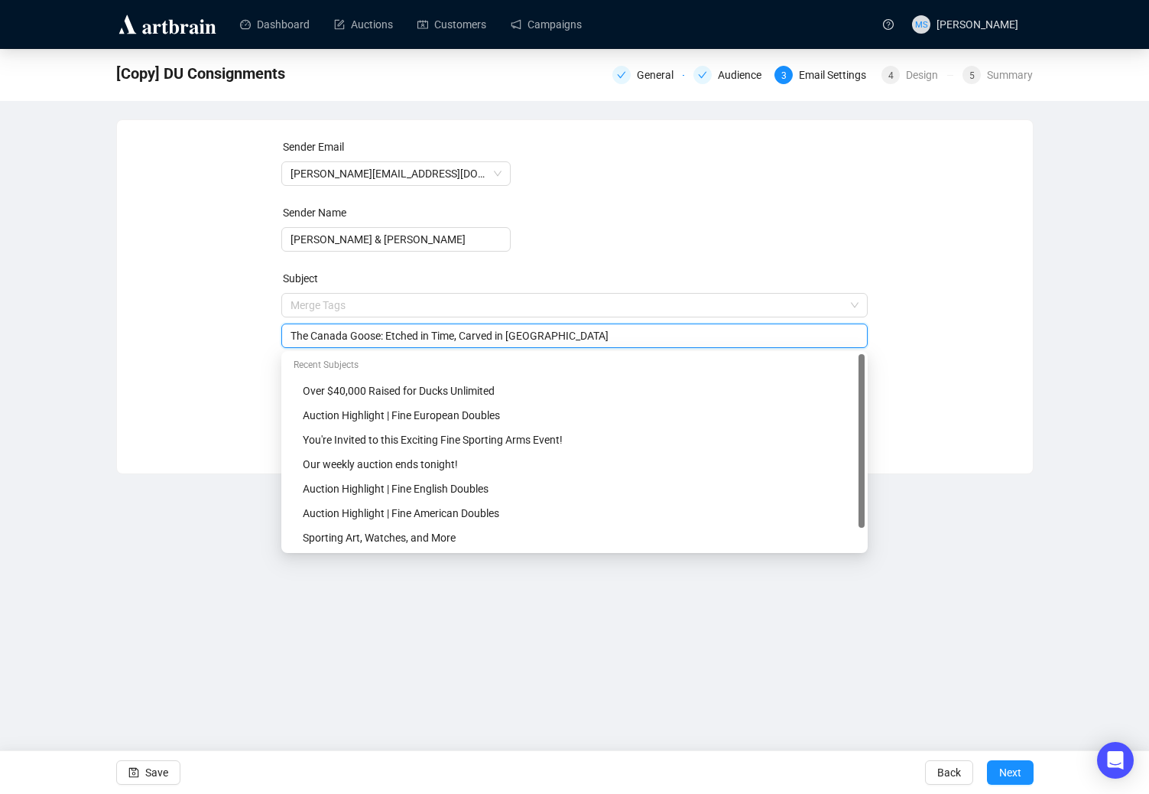
type input "The Canada Goose: Etched in Time, Carved in [GEOGRAPHIC_DATA]"
click at [125, 440] on div "Sender Email [PERSON_NAME][EMAIL_ADDRESS][DOMAIN_NAME] Sender Name [PERSON_NAME…" at bounding box center [575, 285] width 916 height 330
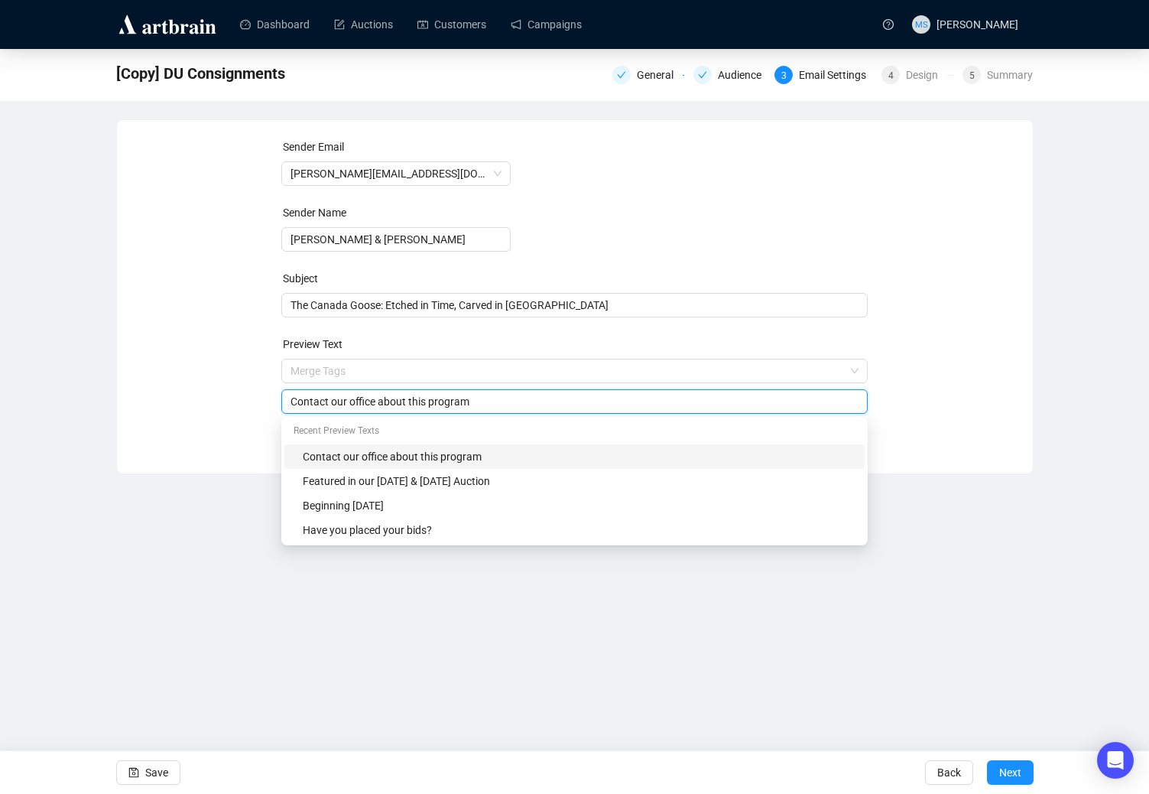
drag, startPoint x: 474, startPoint y: 407, endPoint x: 273, endPoint y: 379, distance: 203.0
click at [273, 379] on div "Sender Email [PERSON_NAME][EMAIL_ADDRESS][DOMAIN_NAME] Sender Name [PERSON_NAME…" at bounding box center [574, 285] width 879 height 294
type input "P"
type input "Purchase the book [DATE]"
click at [1005, 588] on div "Dashboard Auctions Customers Campaigns MS [PERSON_NAME] [Copy] DU Consignments …" at bounding box center [574, 397] width 1149 height 794
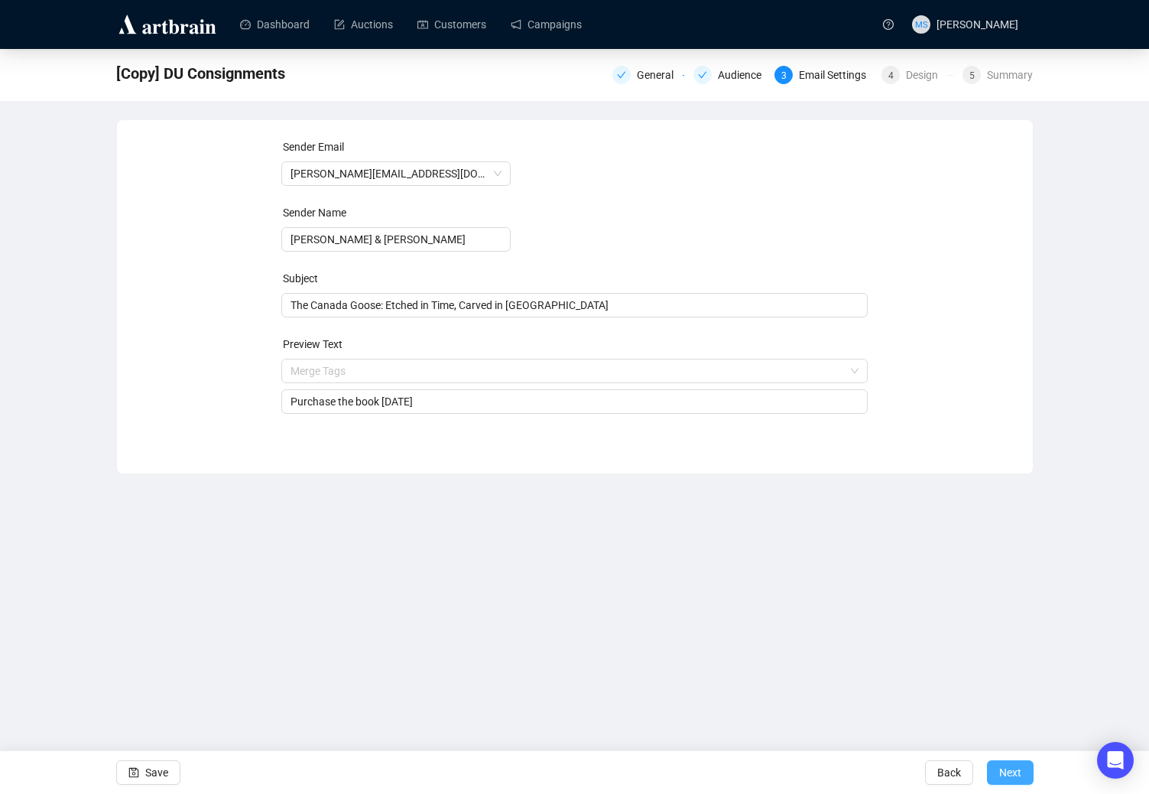
click at [1026, 779] on button "Next" at bounding box center [1010, 772] width 47 height 24
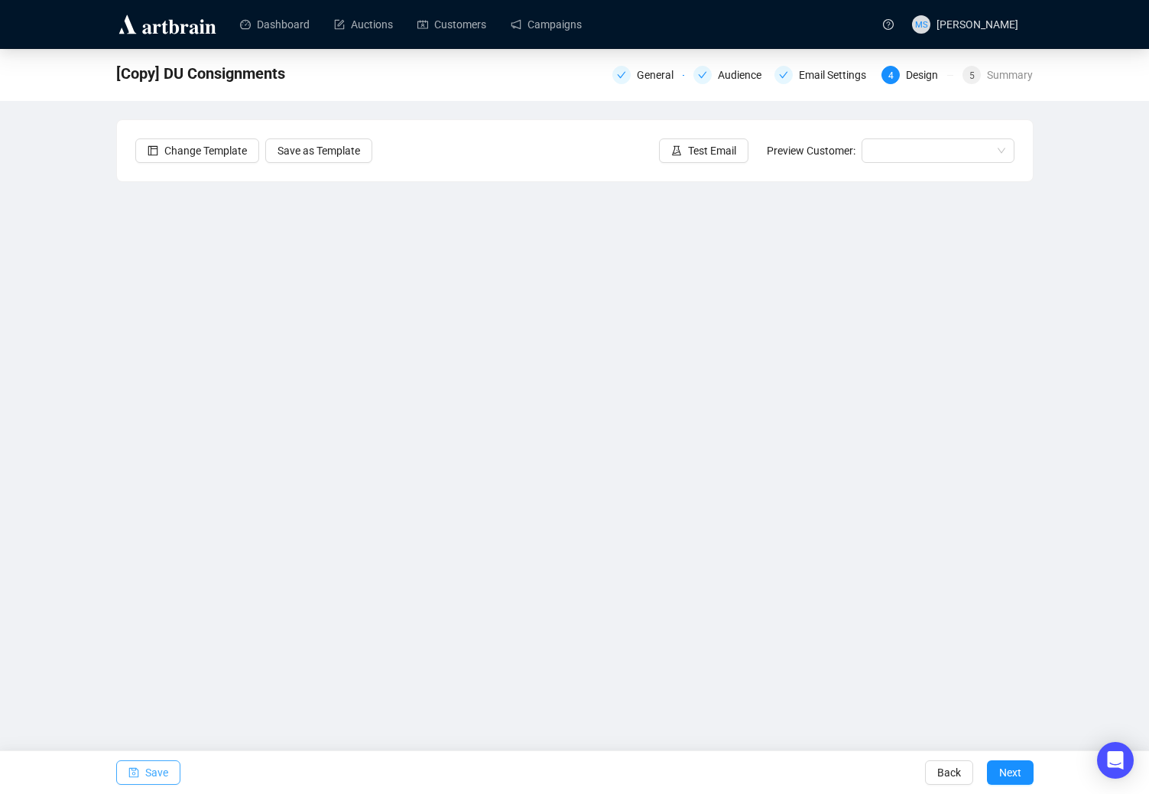
click at [145, 780] on span "Save" at bounding box center [156, 772] width 23 height 43
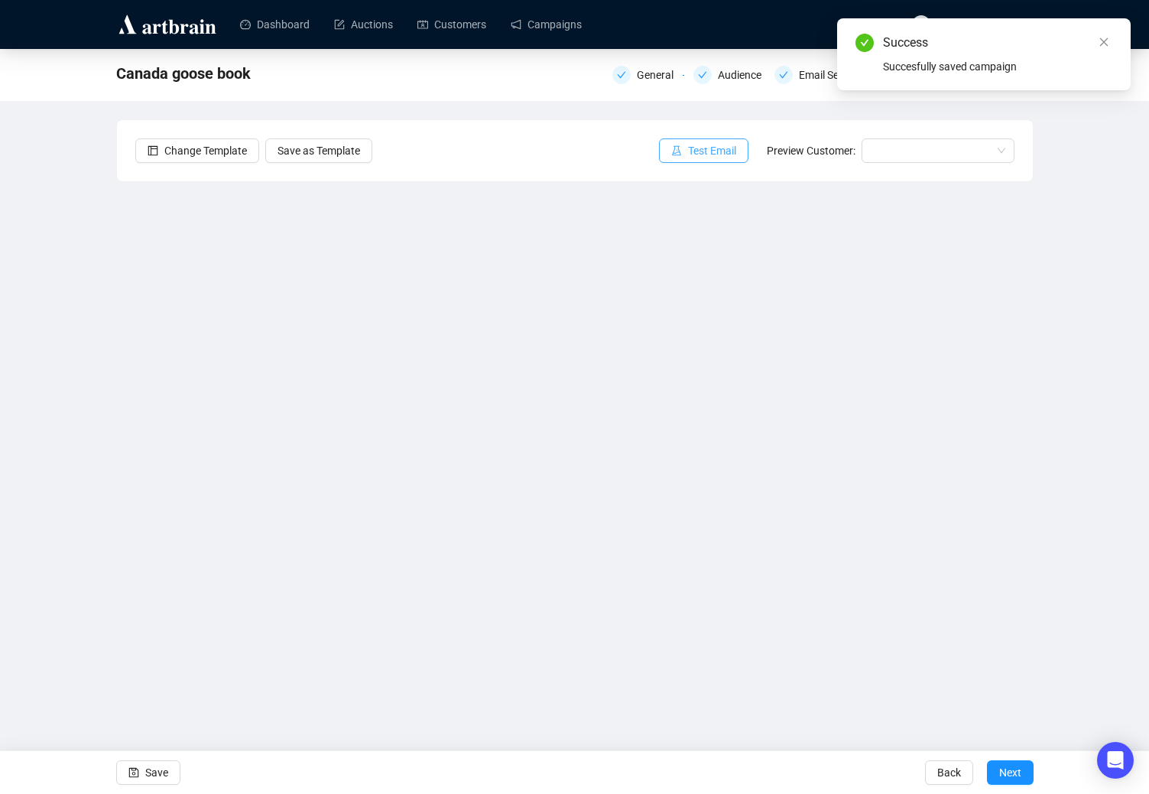
click at [714, 146] on span "Test Email" at bounding box center [712, 150] width 48 height 17
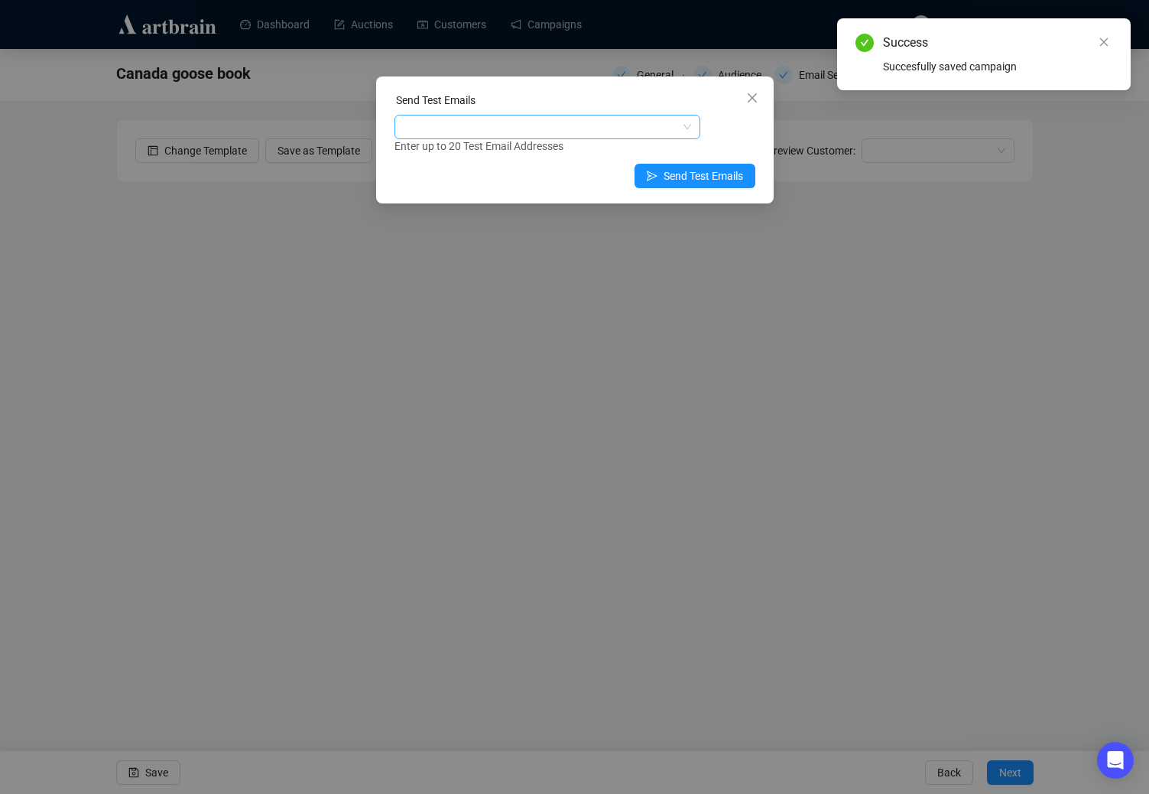
click at [583, 132] on div at bounding box center [540, 126] width 284 height 21
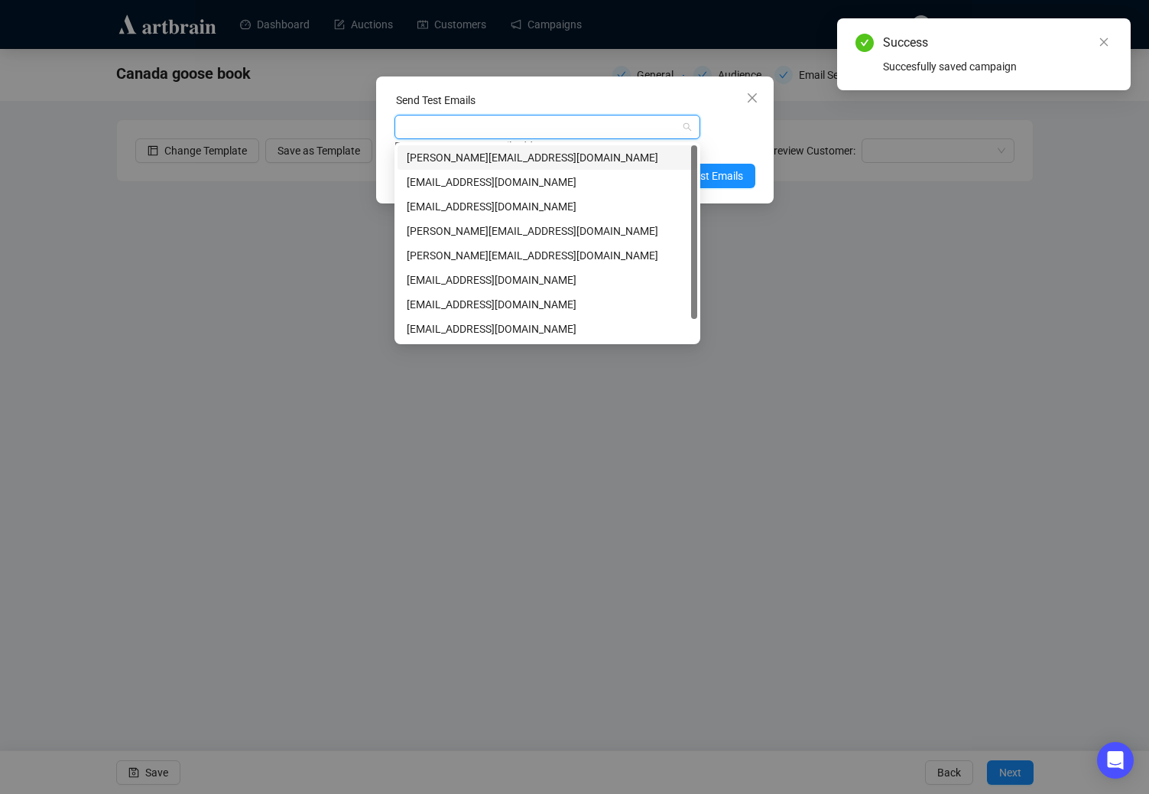
click at [460, 160] on div "[PERSON_NAME][EMAIL_ADDRESS][DOMAIN_NAME]" at bounding box center [547, 157] width 281 height 17
click at [718, 124] on div "[PERSON_NAME][EMAIL_ADDRESS][DOMAIN_NAME] Enter up to 20 Test Email Addresses" at bounding box center [575, 135] width 361 height 40
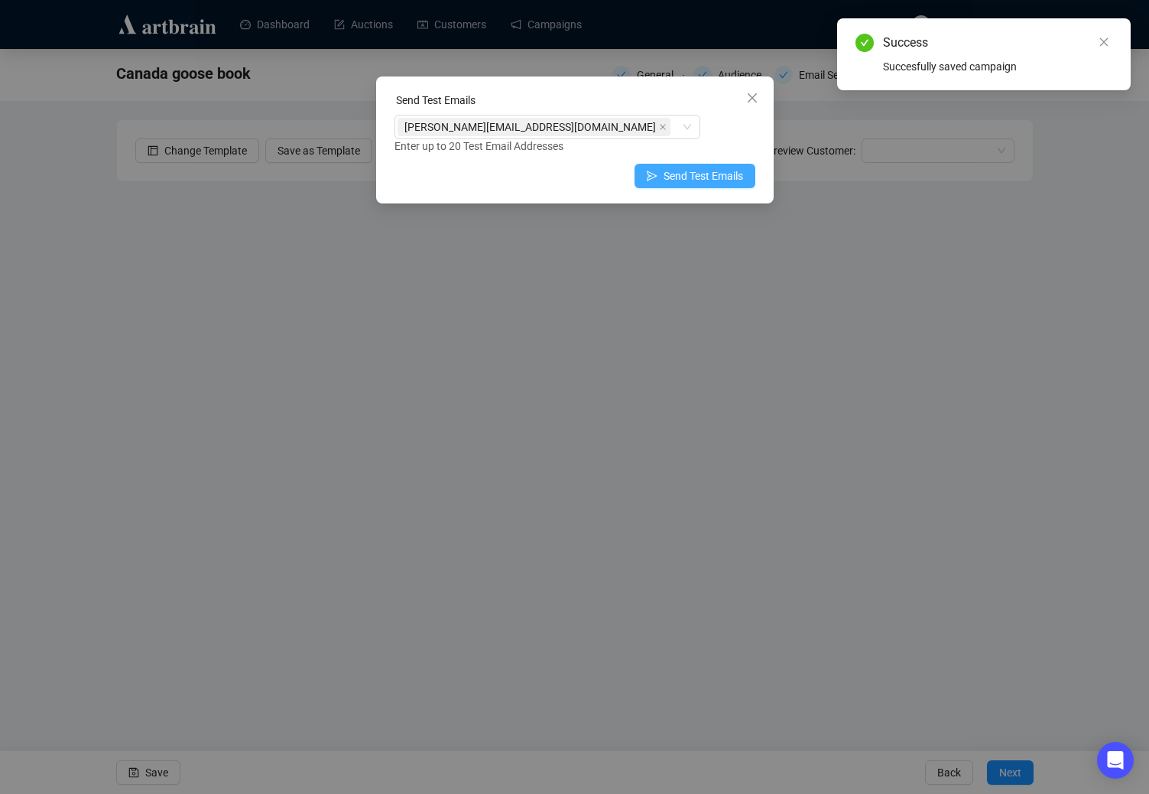
click at [722, 179] on span "Send Test Emails" at bounding box center [704, 175] width 80 height 17
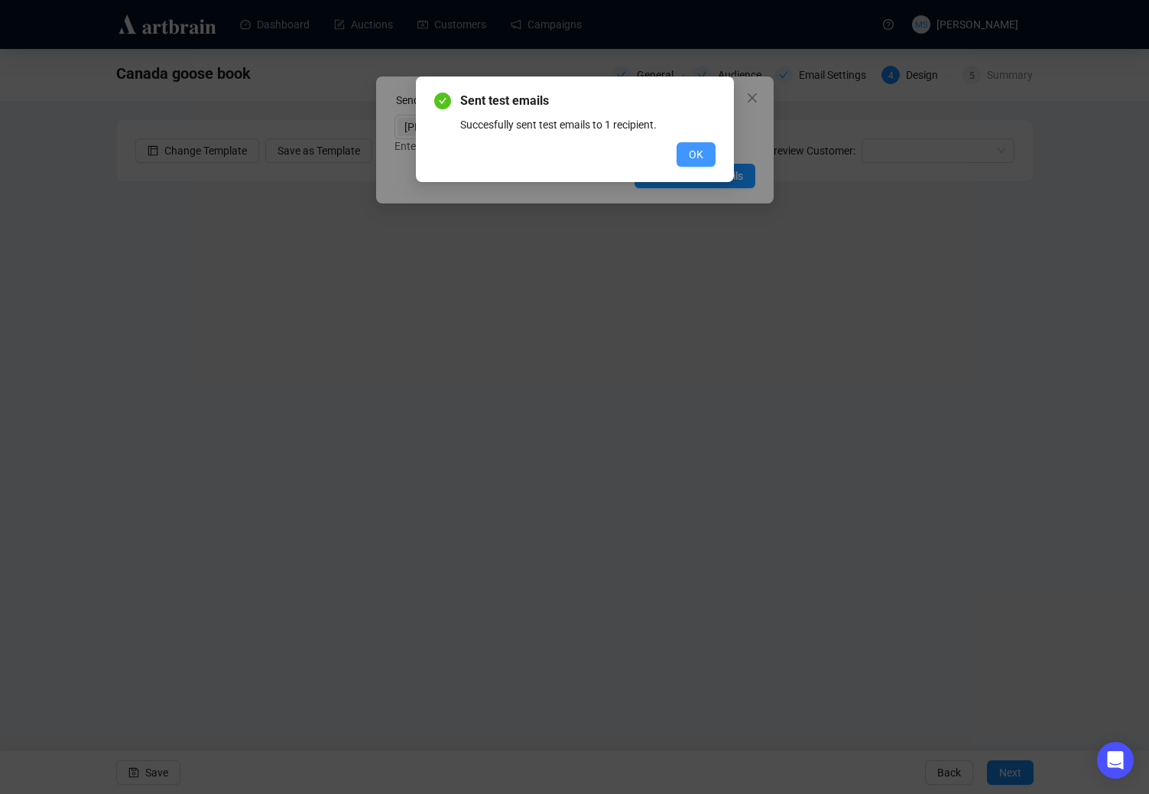
click at [700, 151] on span "OK" at bounding box center [696, 154] width 15 height 17
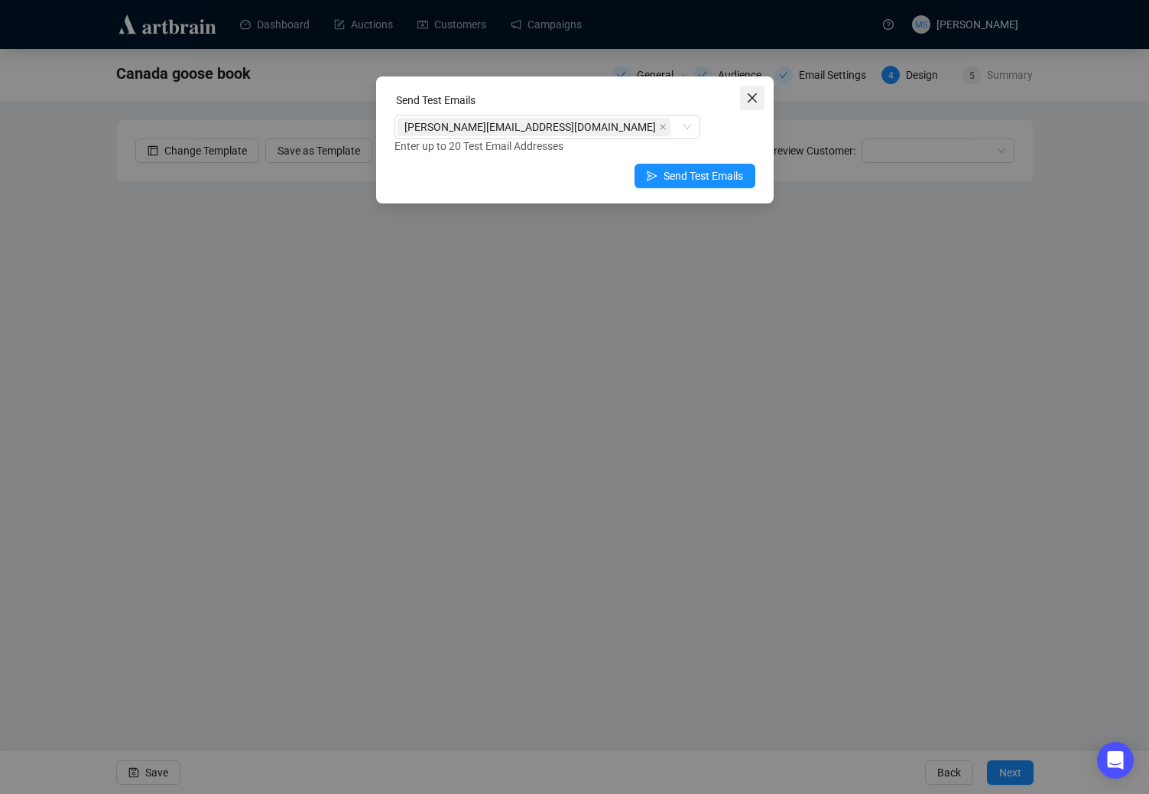
click at [748, 99] on icon "close" at bounding box center [752, 98] width 12 height 12
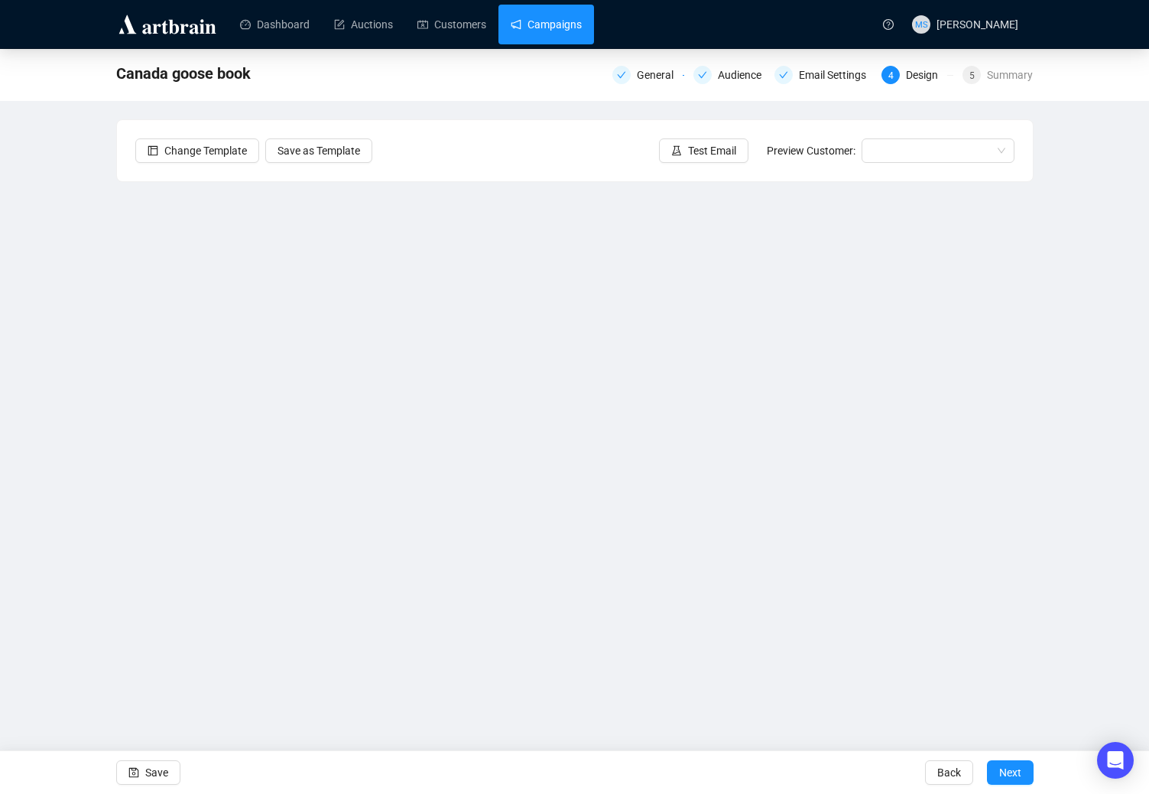
click at [545, 33] on link "Campaigns" at bounding box center [546, 25] width 71 height 40
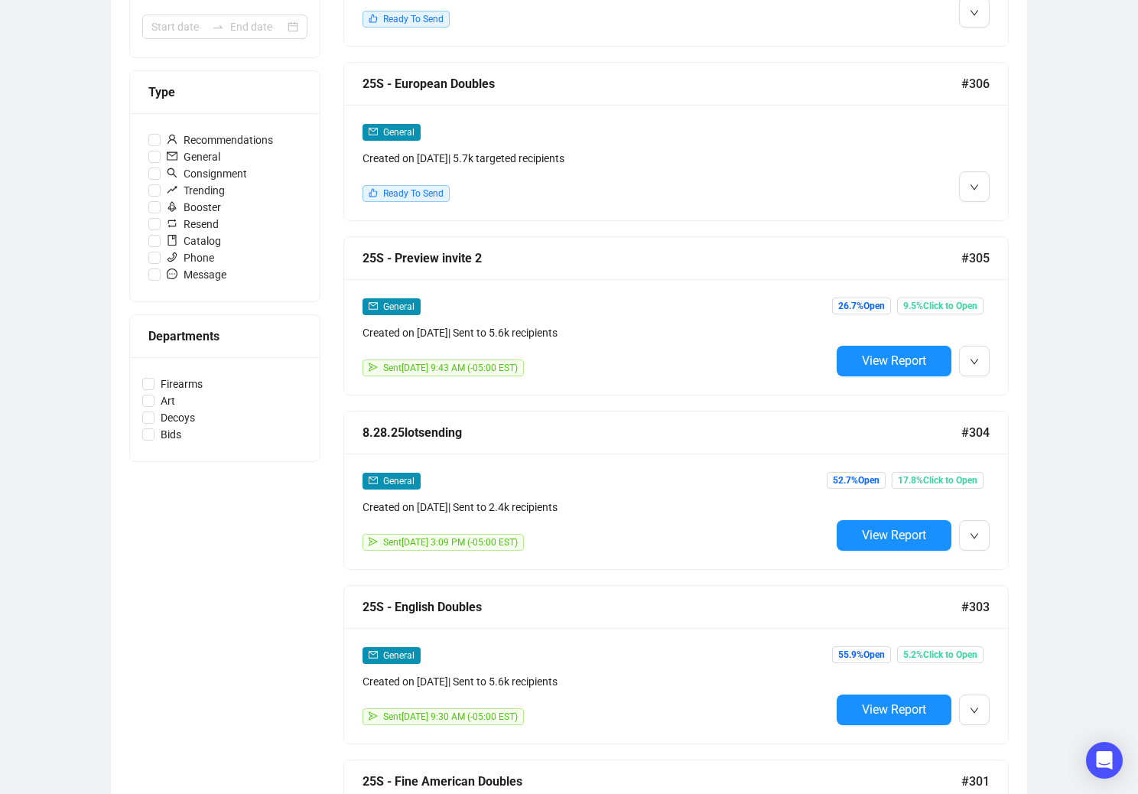
scroll to position [408, 0]
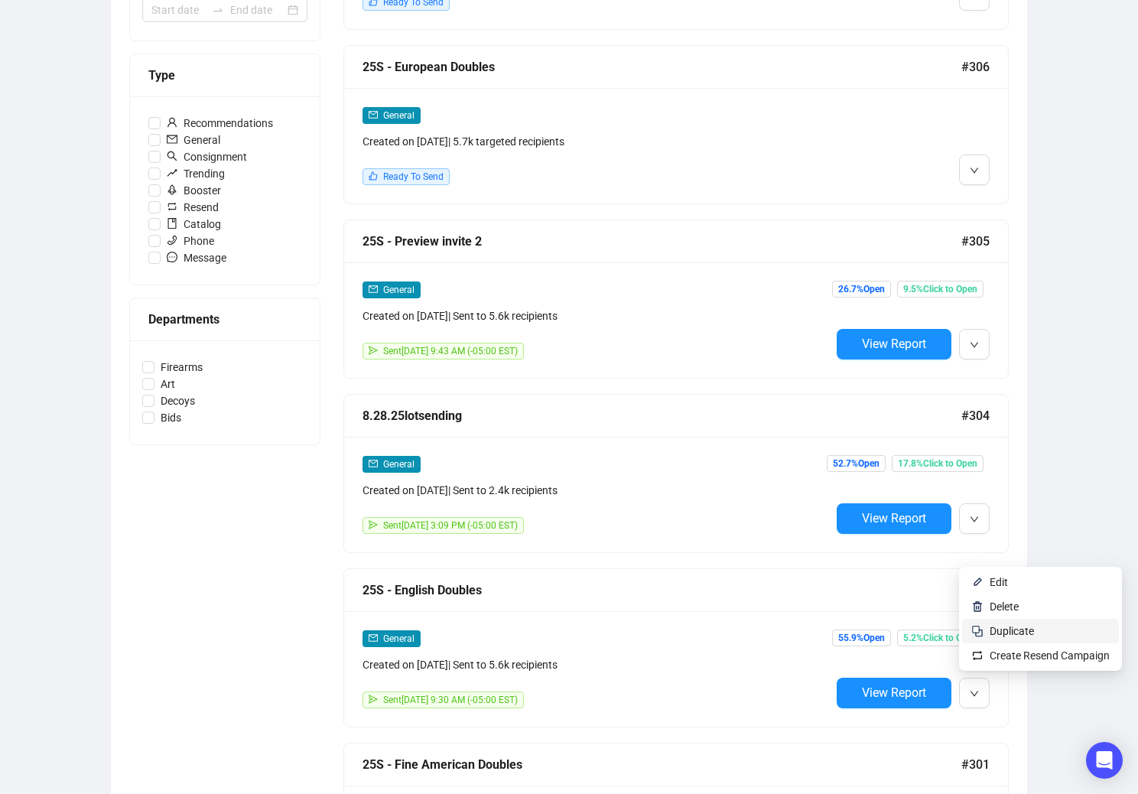
click at [1000, 632] on span "Duplicate" at bounding box center [1012, 631] width 44 height 12
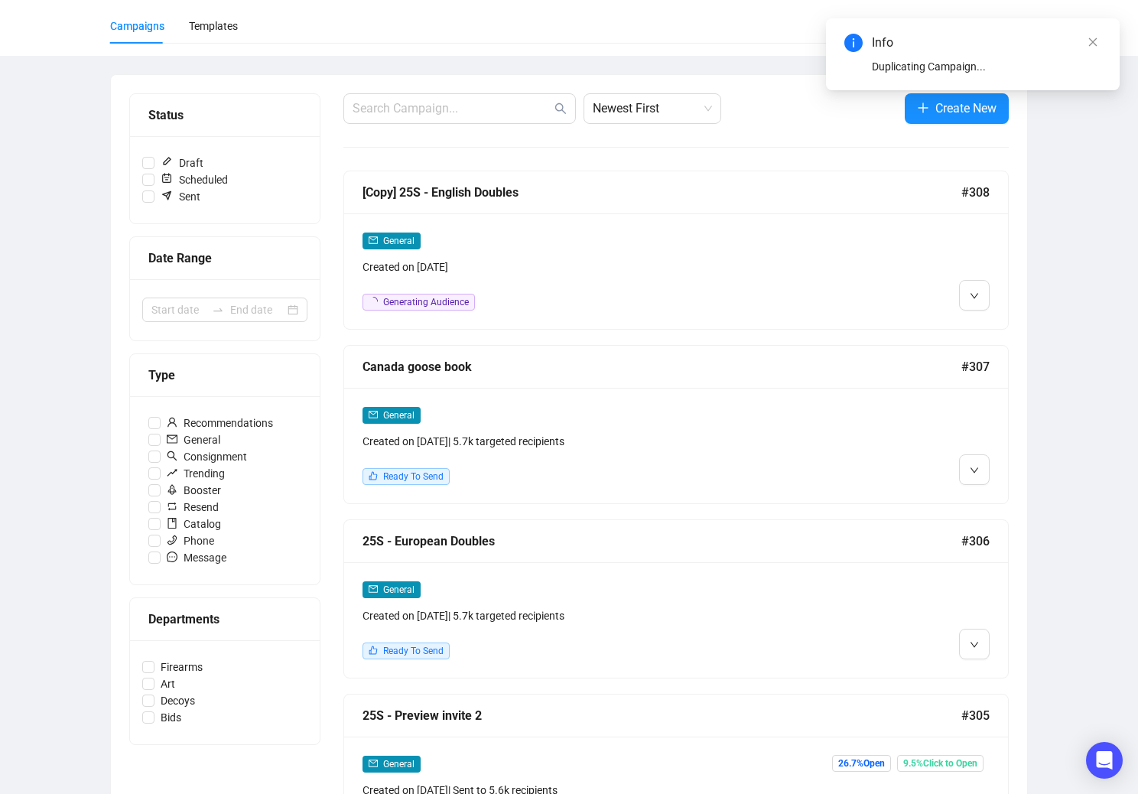
scroll to position [102, 0]
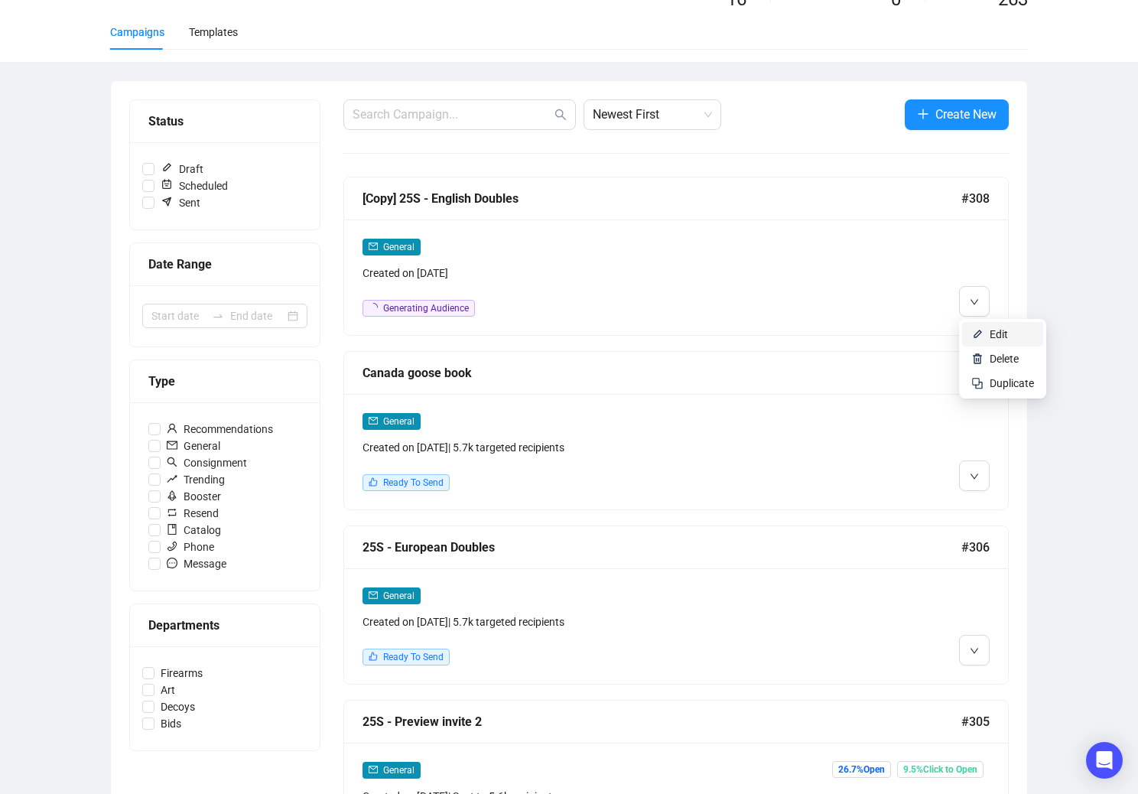
click at [1016, 333] on span "Edit" at bounding box center [1012, 334] width 44 height 17
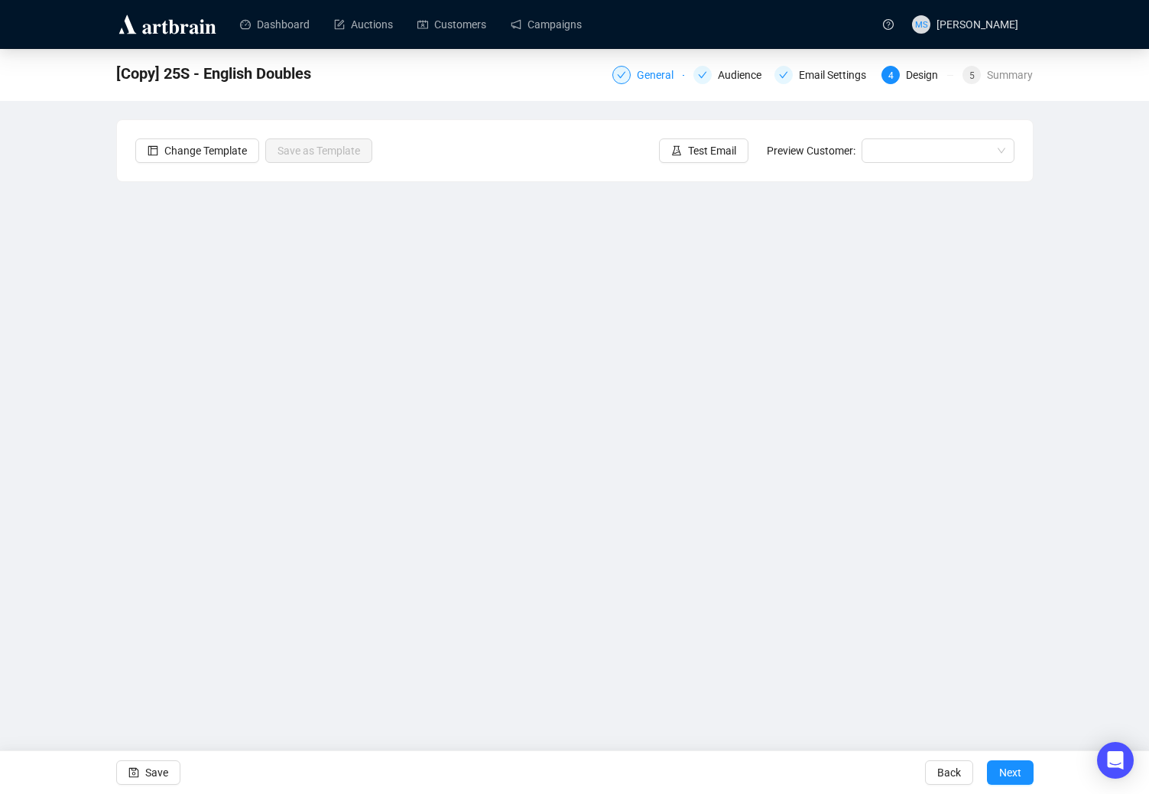
click at [636, 72] on div "General" at bounding box center [649, 75] width 72 height 18
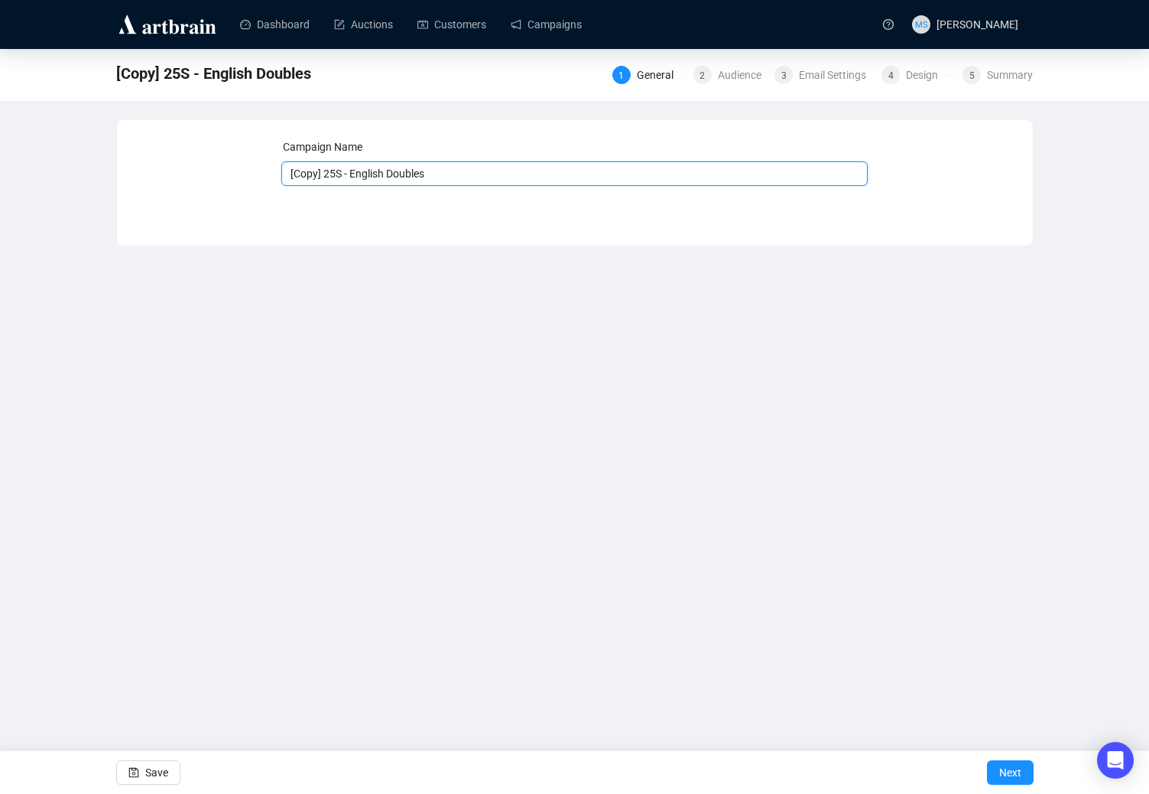
drag, startPoint x: 323, startPoint y: 180, endPoint x: 226, endPoint y: 164, distance: 99.1
click at [226, 164] on div "Campaign Name [Copy] 25S - English Doubles Save Next" at bounding box center [574, 171] width 879 height 66
type input "25S - Italian Doubles"
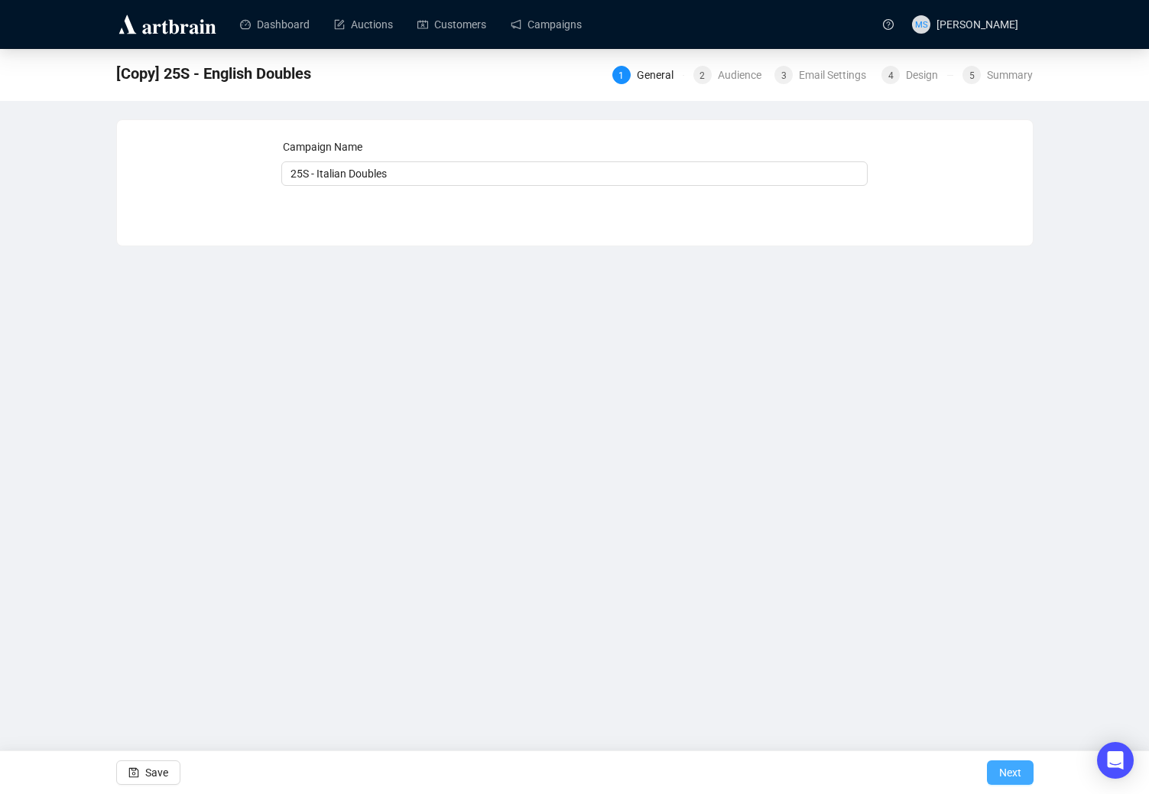
click at [1009, 770] on span "Next" at bounding box center [1011, 772] width 22 height 43
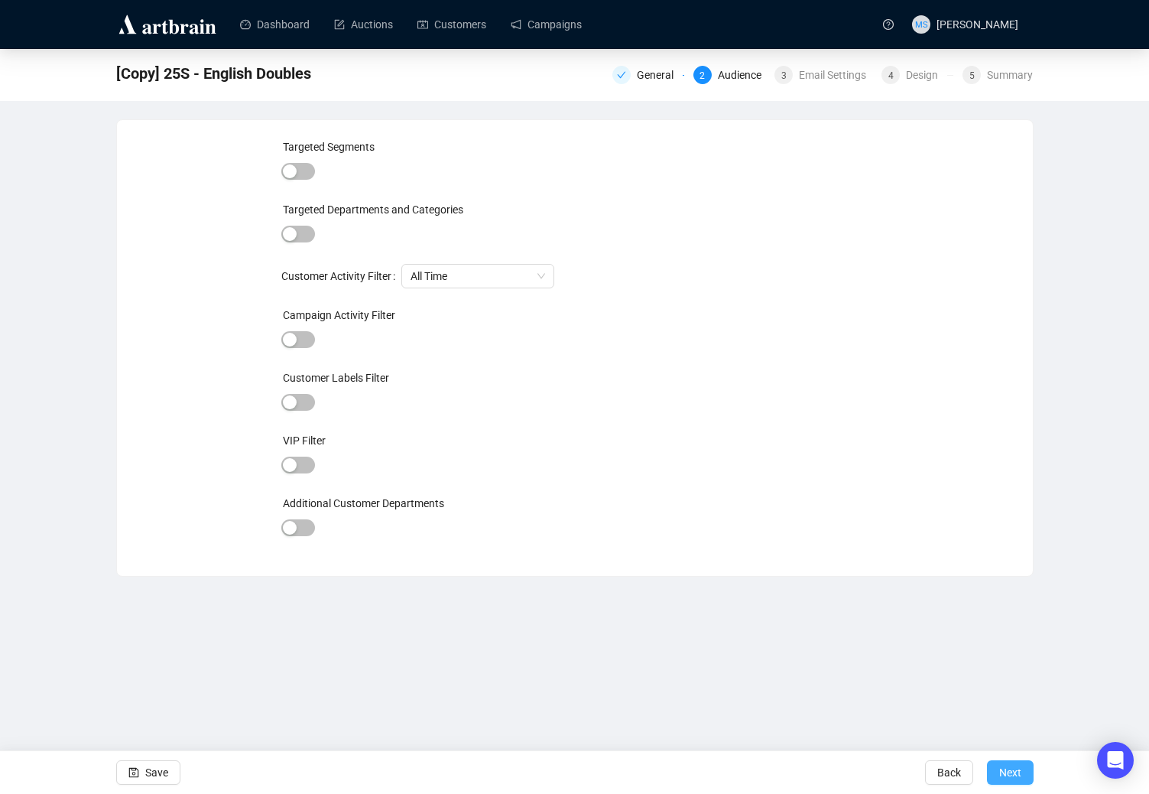
click at [1009, 771] on span "Next" at bounding box center [1011, 772] width 22 height 43
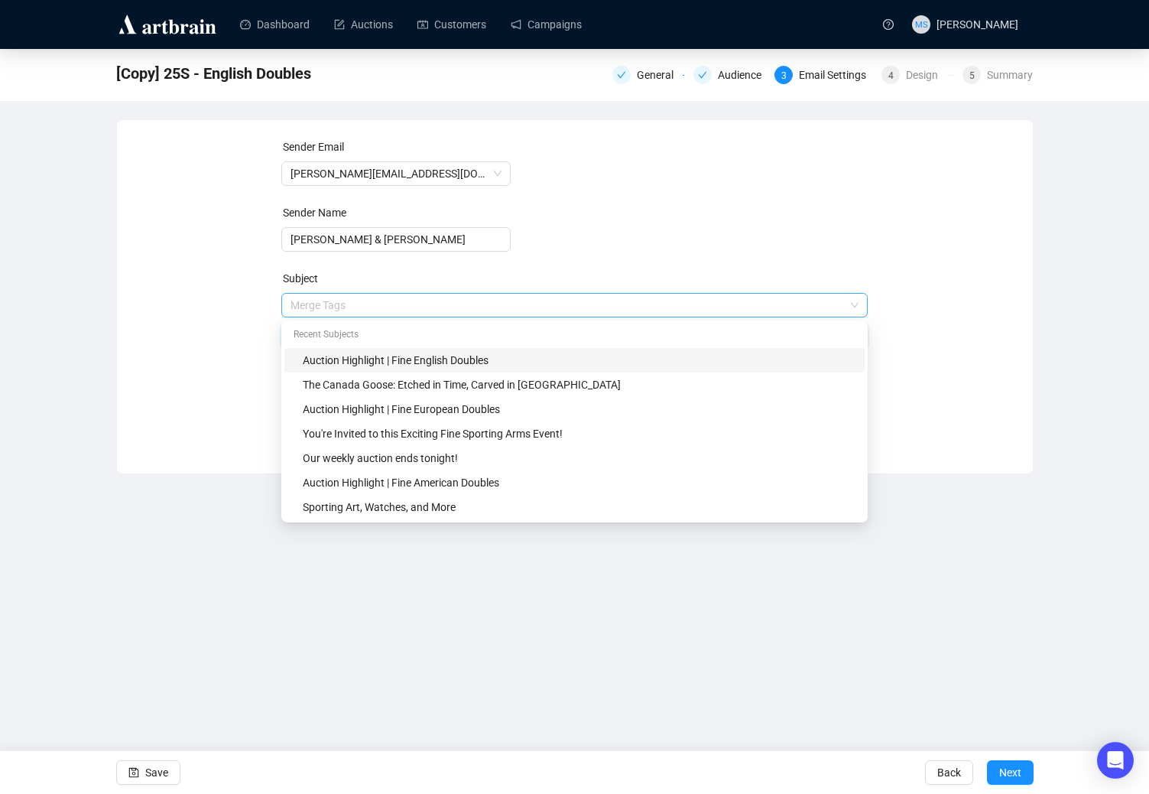
drag, startPoint x: 409, startPoint y: 305, endPoint x: 420, endPoint y: 305, distance: 10.7
click at [420, 305] on span "Merge Tags Auction Highlight | Fine English Doubles" at bounding box center [574, 320] width 587 height 43
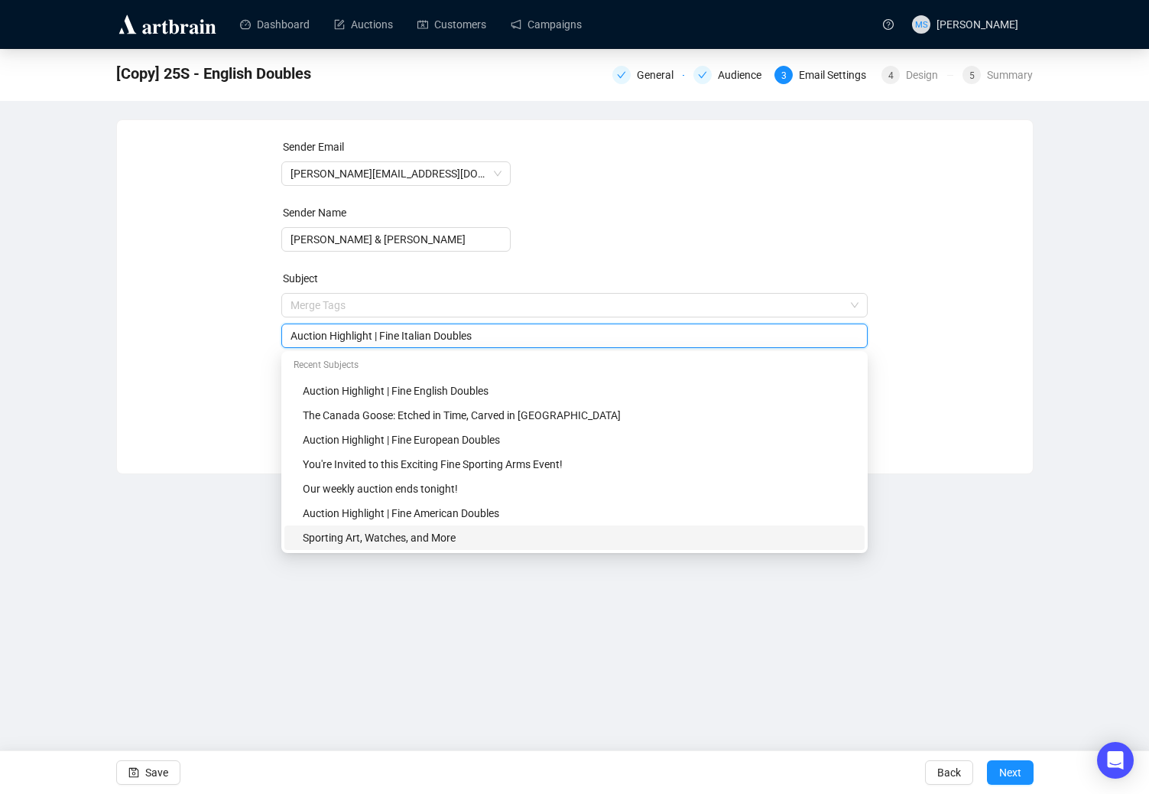
type input "Auction Highlight | Fine Italian Doubles"
click at [954, 499] on div "Dashboard Auctions Customers Campaigns MS [PERSON_NAME] [Copy] 25S - English Do…" at bounding box center [574, 397] width 1149 height 794
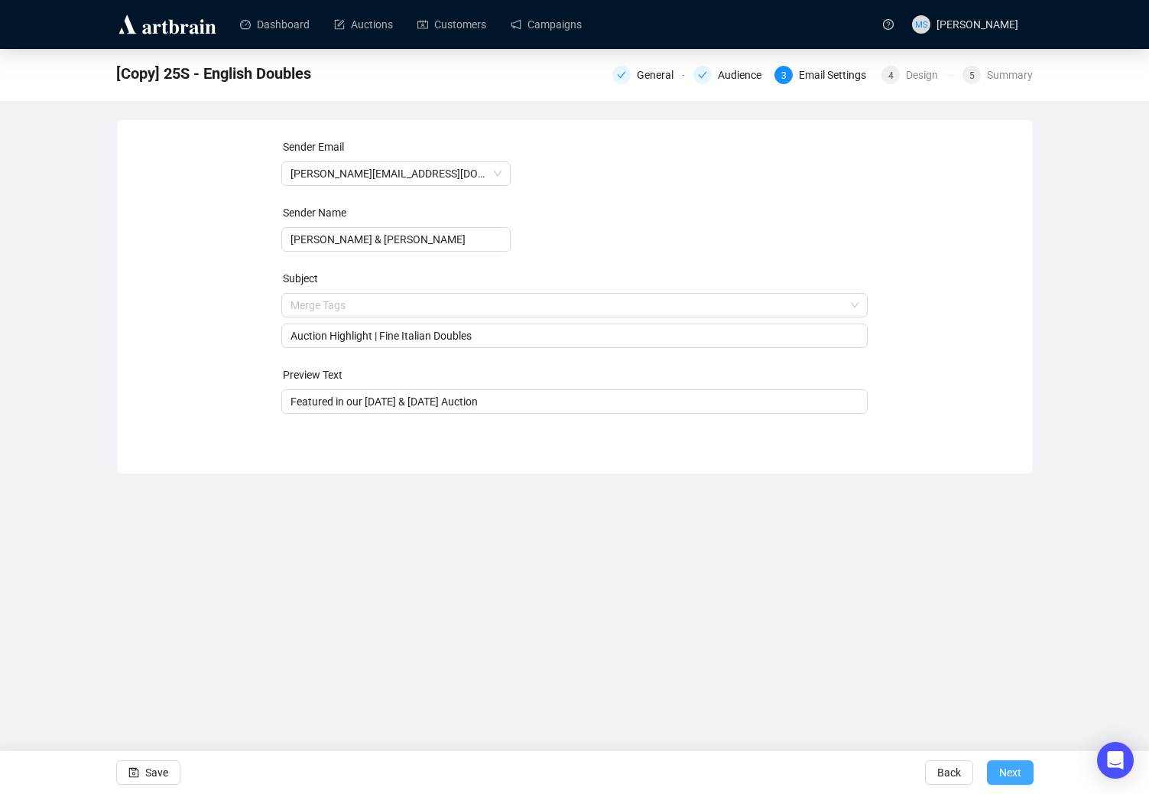
click at [1025, 775] on button "Next" at bounding box center [1010, 772] width 47 height 24
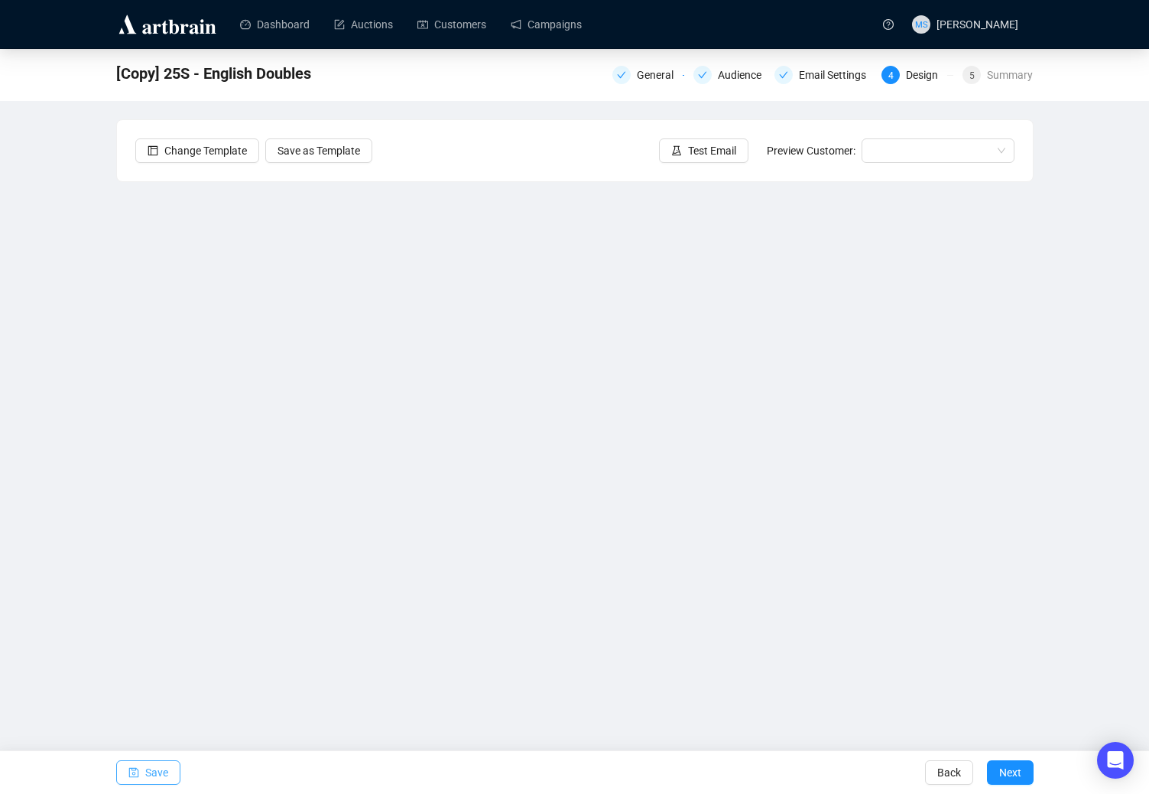
click at [162, 779] on span "Save" at bounding box center [156, 772] width 23 height 43
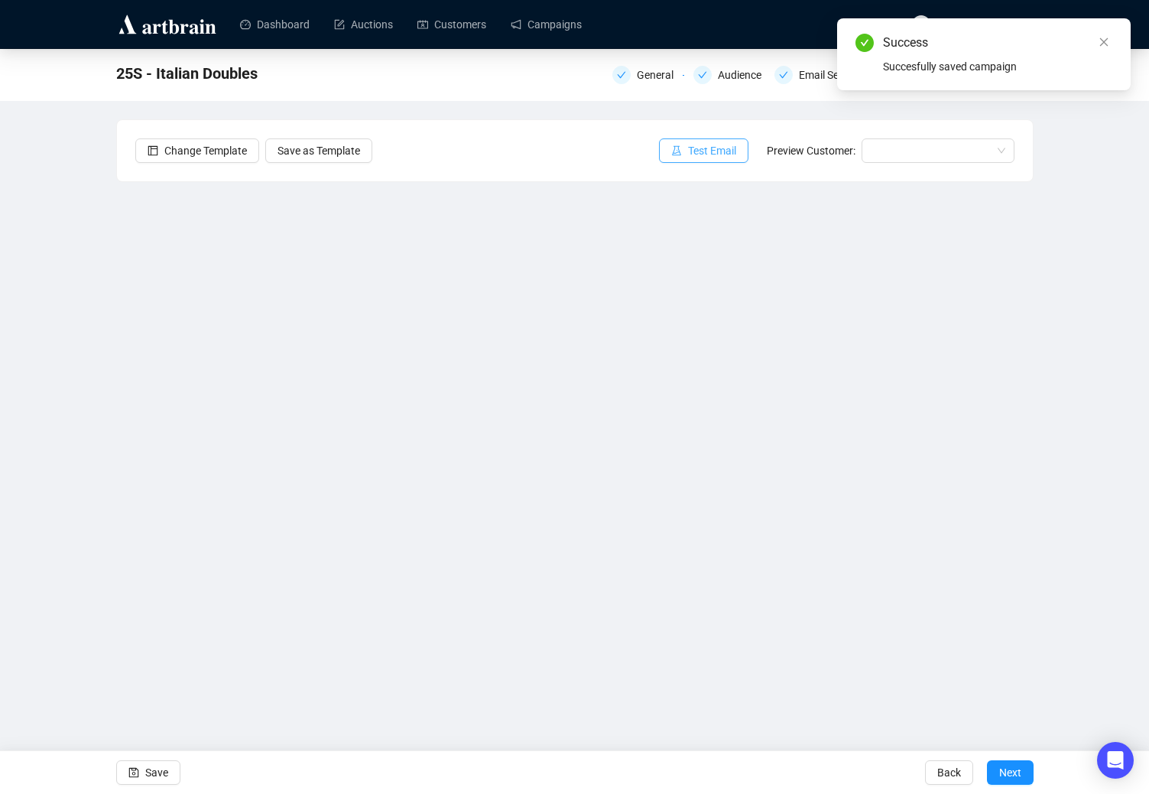
click at [697, 152] on span "Test Email" at bounding box center [712, 150] width 48 height 17
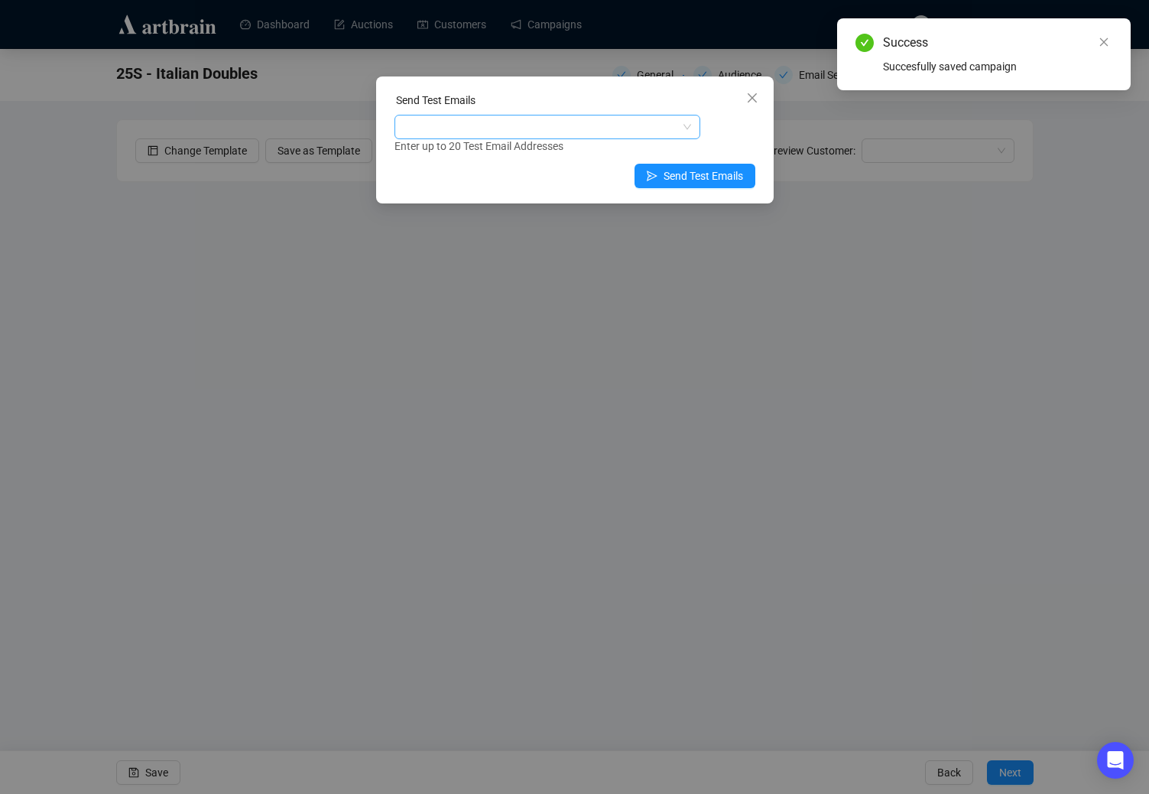
click at [639, 129] on div at bounding box center [540, 126] width 284 height 21
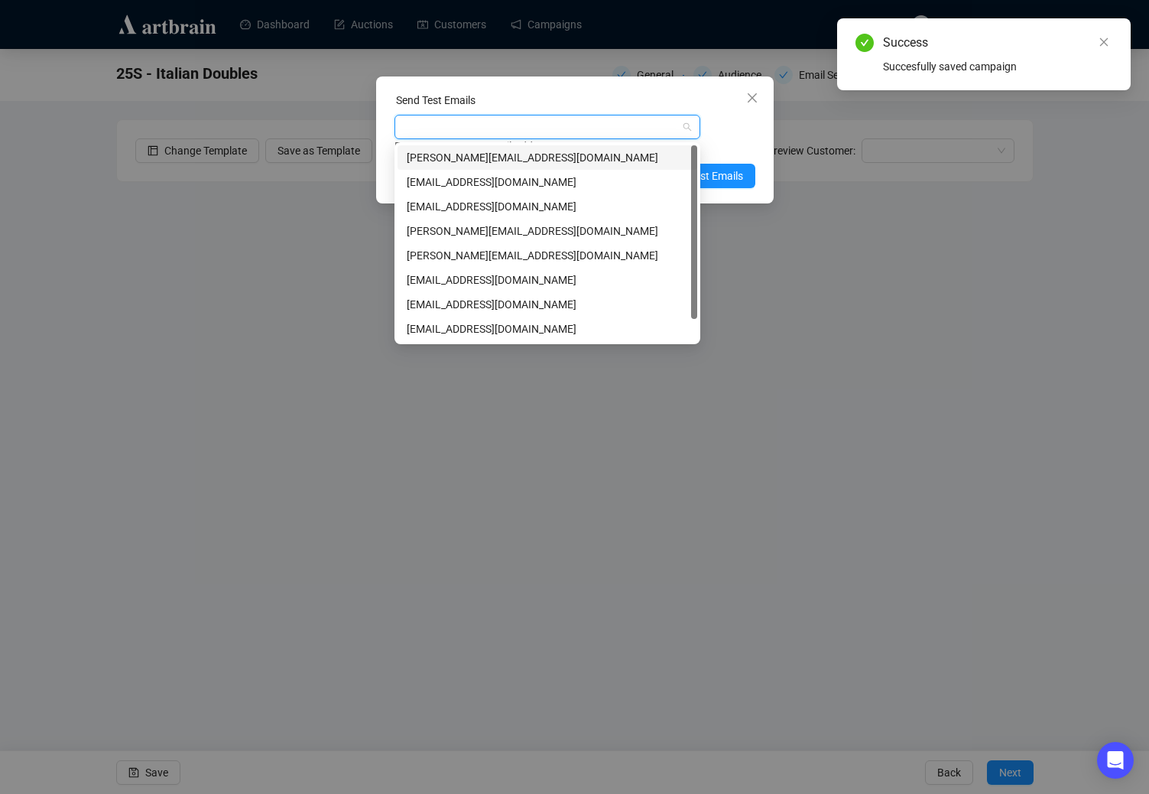
click at [600, 157] on div "[PERSON_NAME][EMAIL_ADDRESS][DOMAIN_NAME]" at bounding box center [547, 157] width 281 height 17
click at [754, 138] on div "Enter up to 20 Test Email Addresses" at bounding box center [575, 147] width 361 height 18
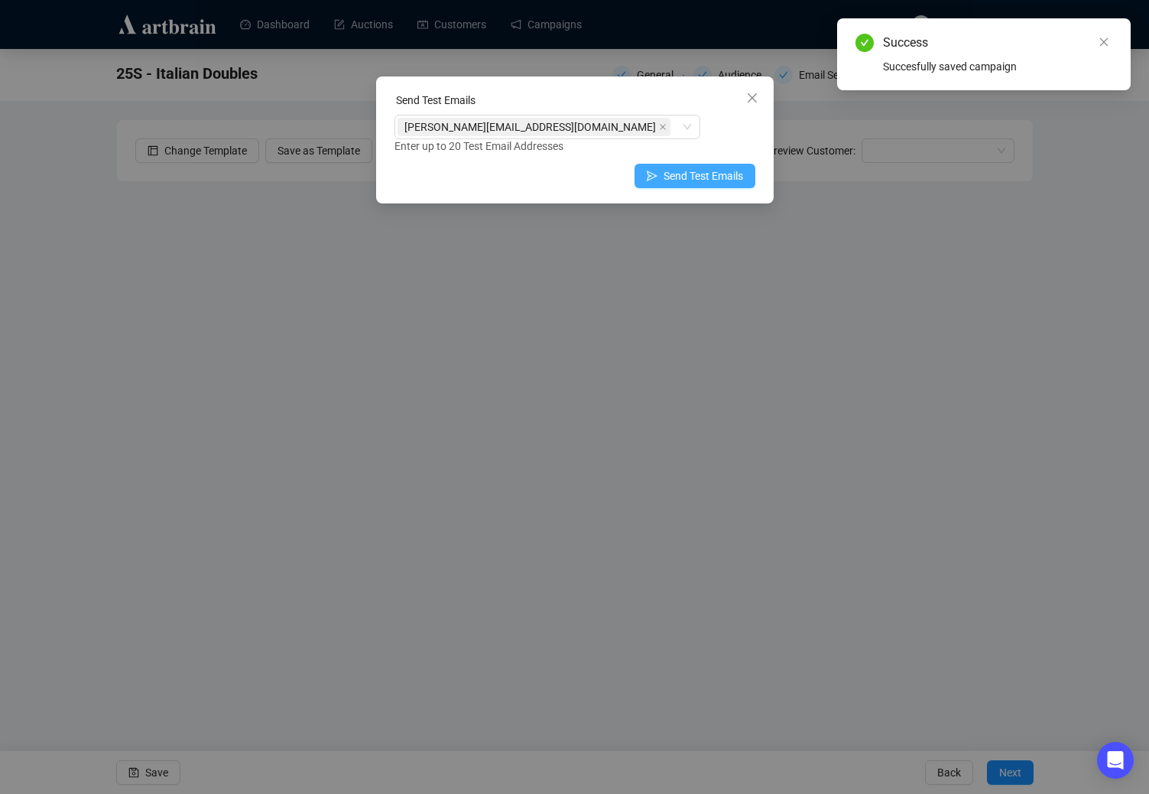
click at [725, 169] on span "Send Test Emails" at bounding box center [704, 175] width 80 height 17
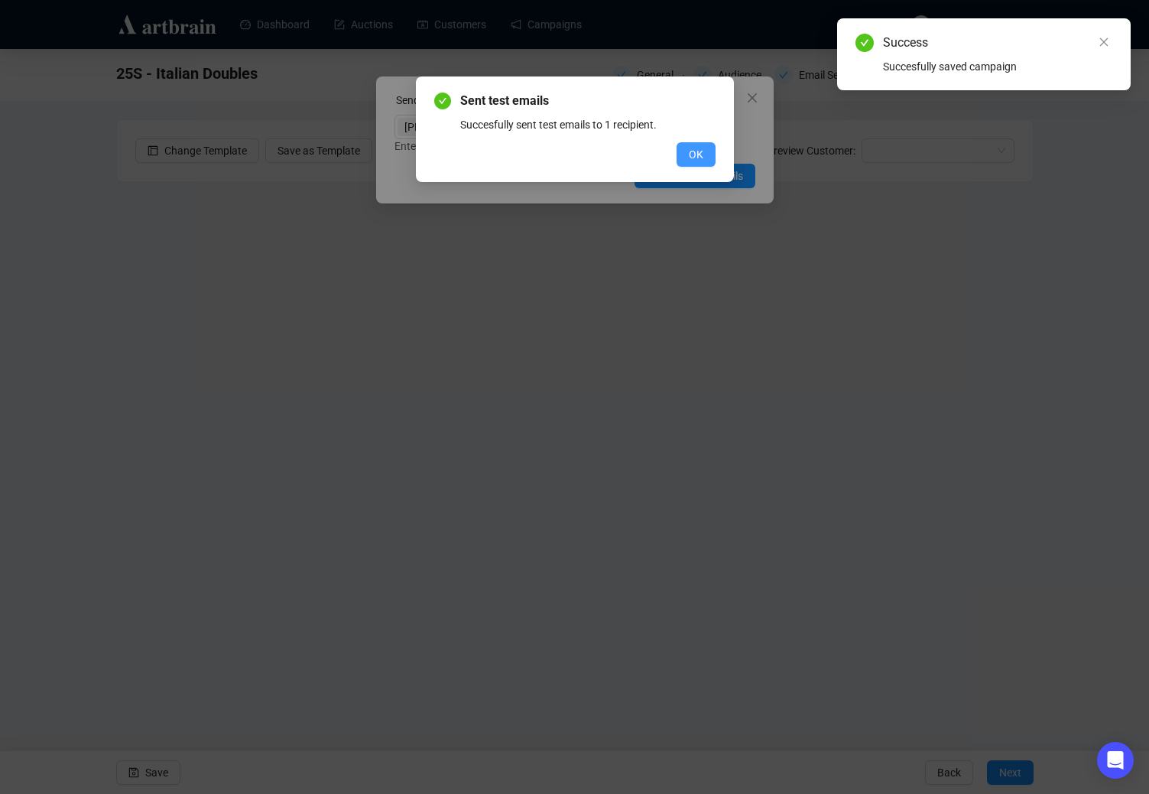
click at [713, 156] on button "OK" at bounding box center [696, 154] width 39 height 24
